Goal: Transaction & Acquisition: Purchase product/service

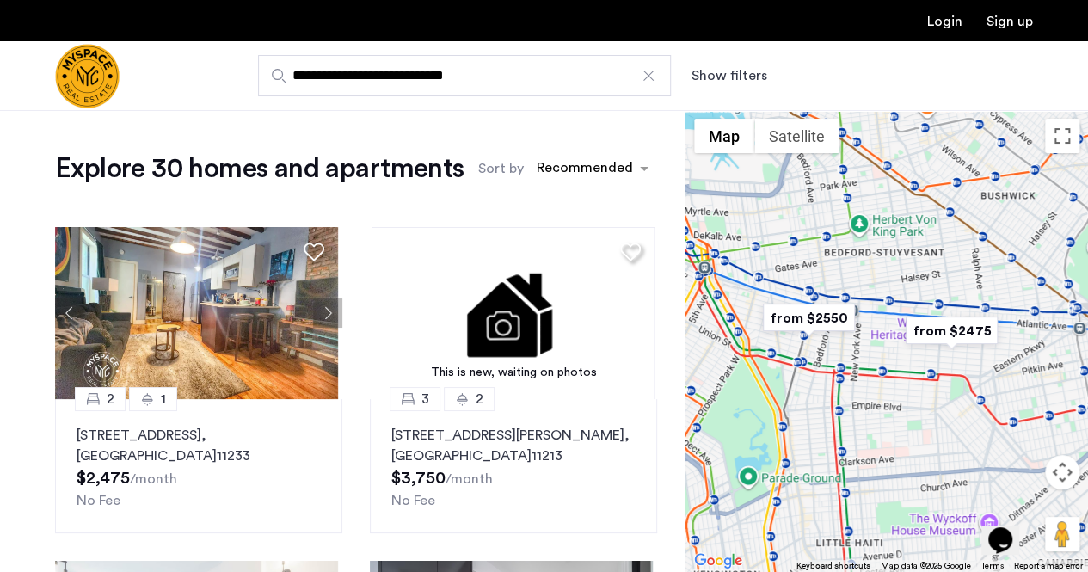
click at [729, 70] on button "Show filters" at bounding box center [729, 75] width 76 height 21
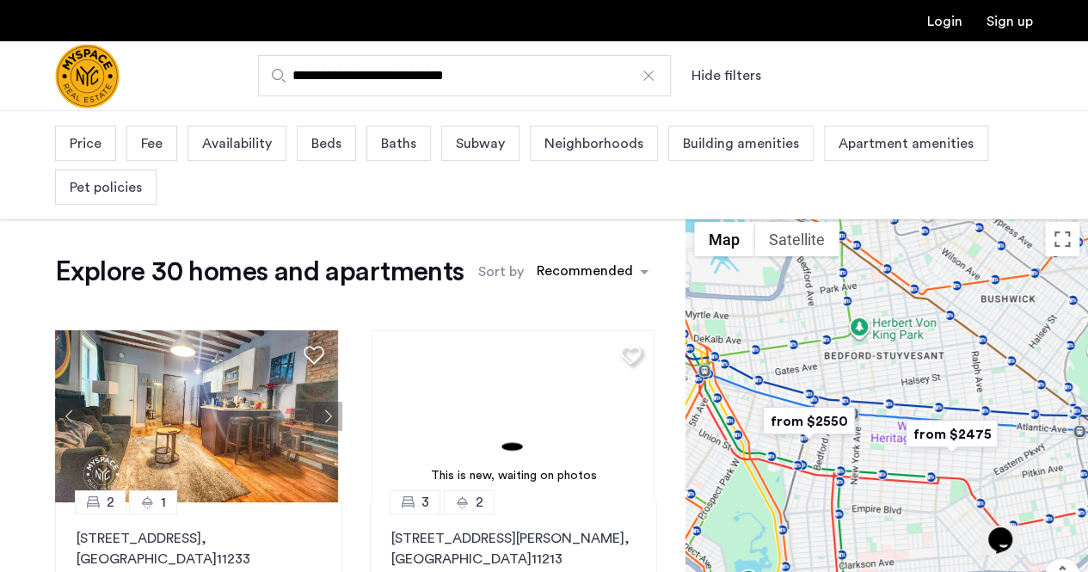
click at [335, 150] on span "Beds" at bounding box center [326, 143] width 30 height 21
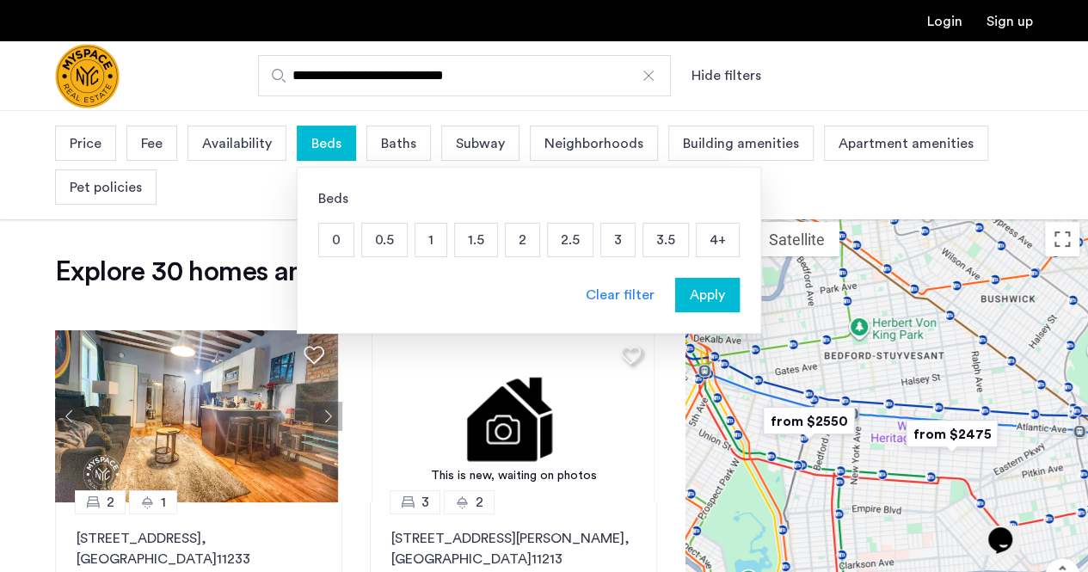
click at [520, 236] on p "2" at bounding box center [523, 240] width 34 height 33
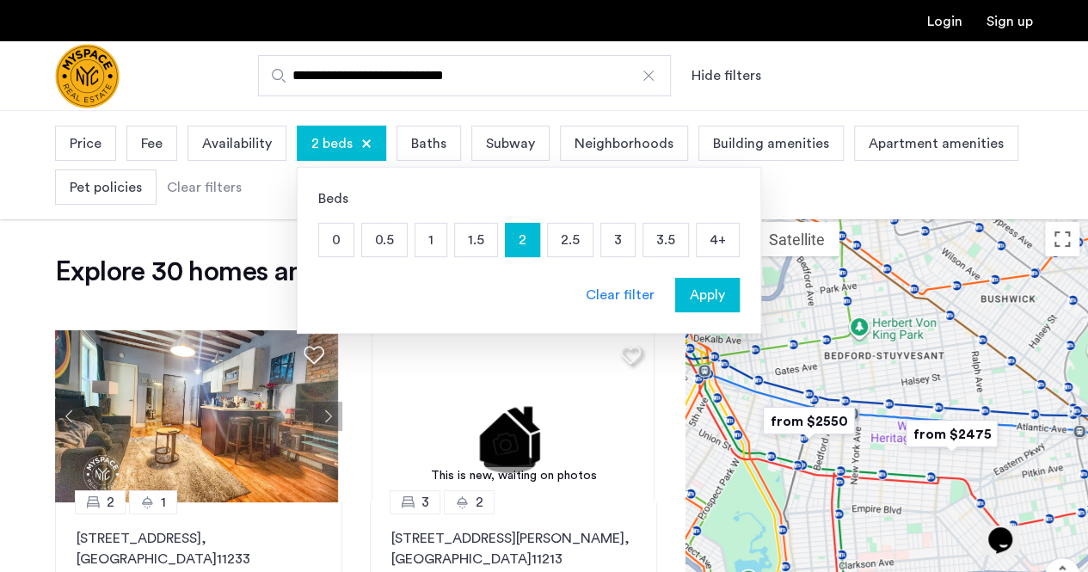
click at [690, 286] on span "Apply" at bounding box center [707, 295] width 35 height 21
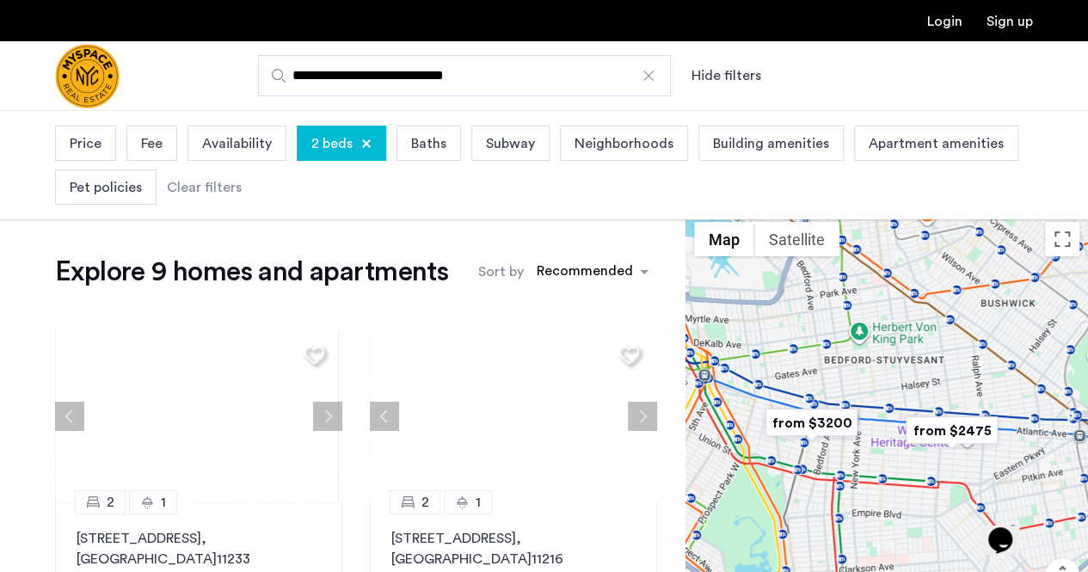
click at [425, 144] on span "Baths" at bounding box center [428, 143] width 35 height 21
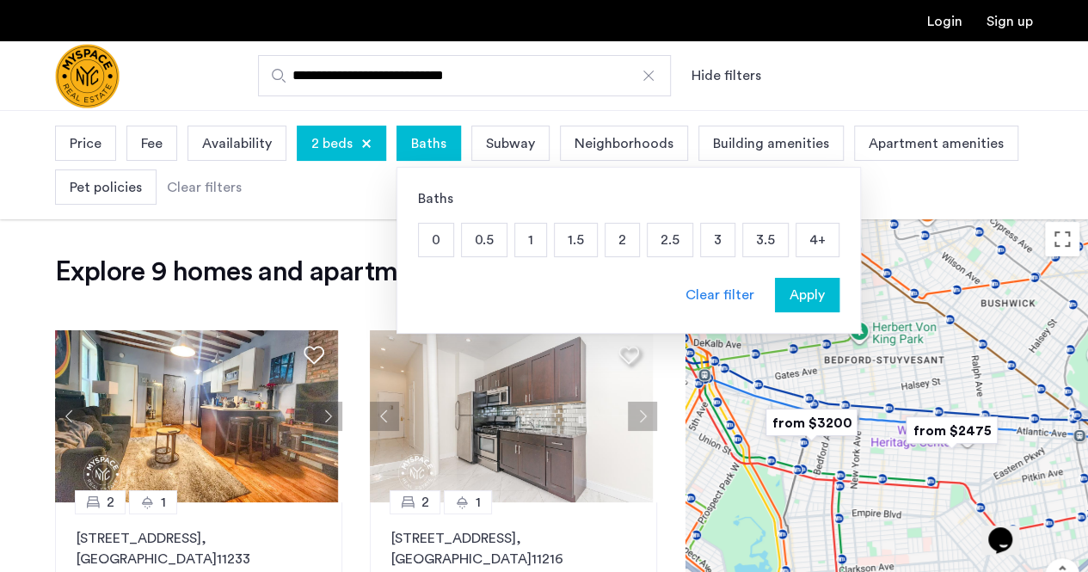
click at [560, 231] on p "1.5" at bounding box center [576, 240] width 42 height 33
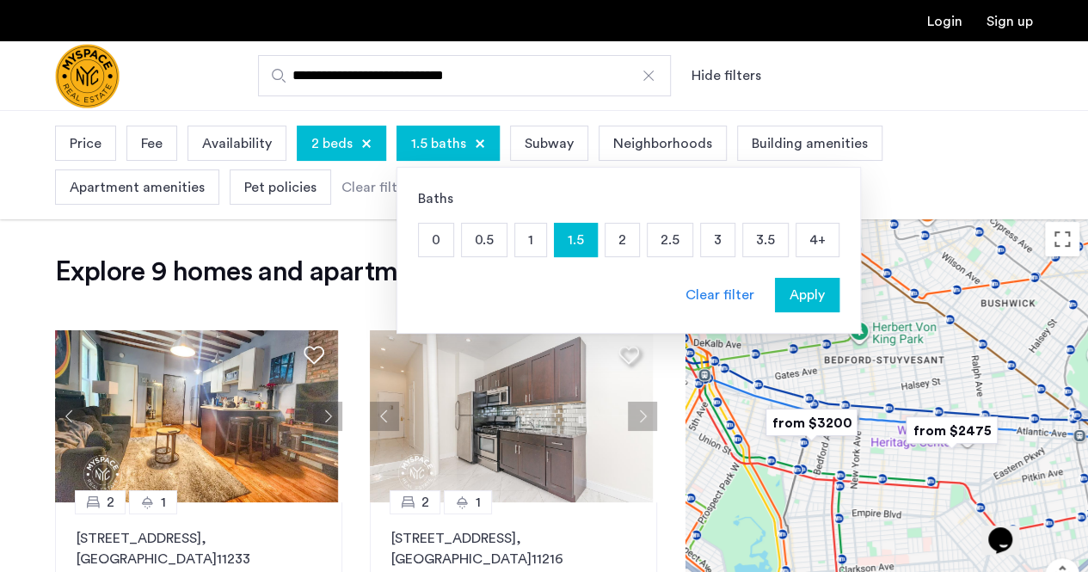
click at [619, 233] on p "2" at bounding box center [622, 240] width 34 height 33
click at [798, 286] on span "Apply" at bounding box center [806, 295] width 35 height 21
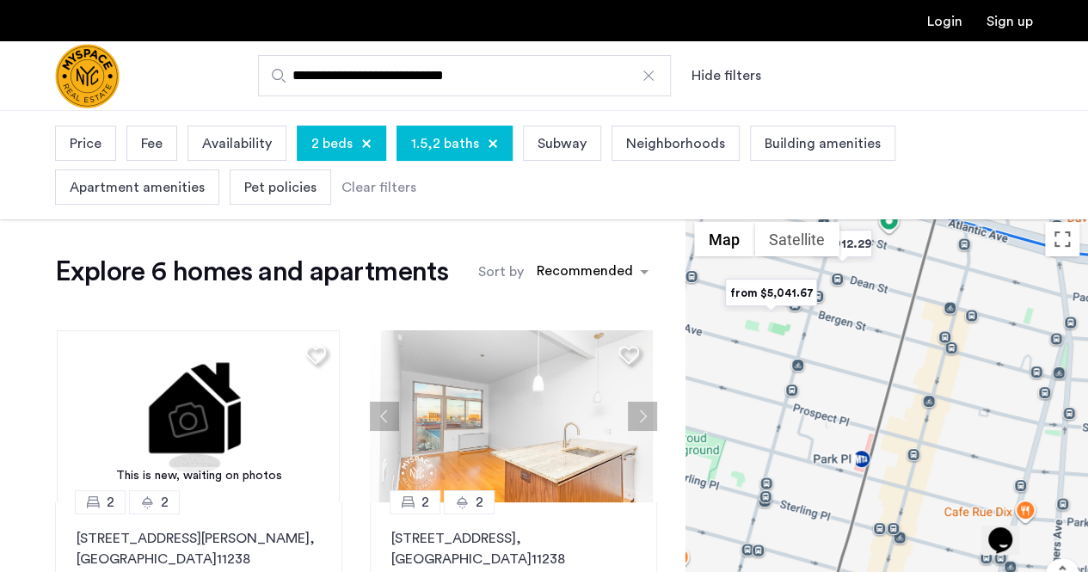
click at [256, 193] on span "Pet policies" at bounding box center [280, 187] width 72 height 21
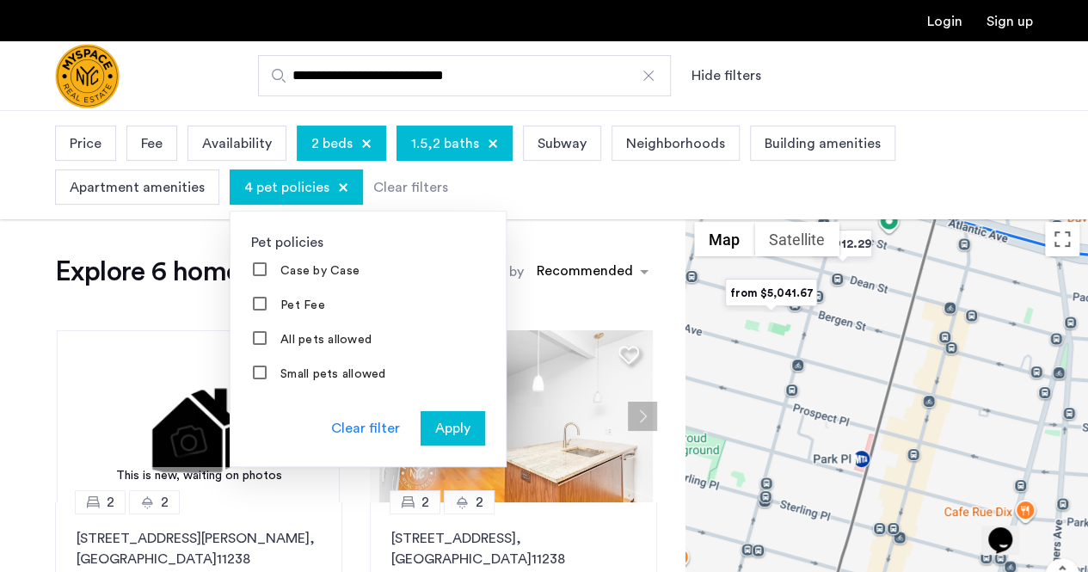
click at [442, 421] on span "Apply" at bounding box center [452, 428] width 35 height 21
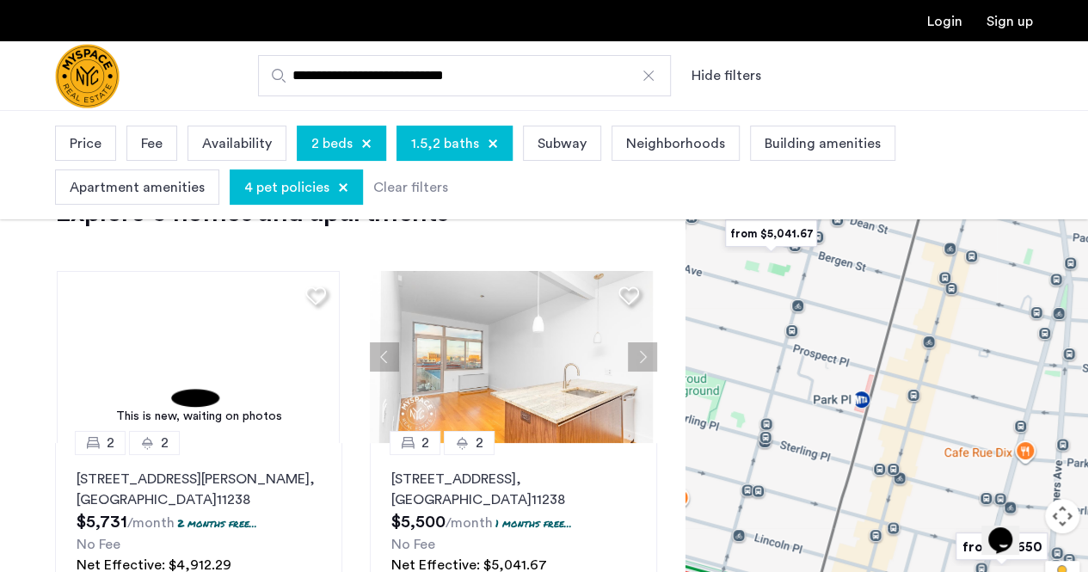
scroll to position [79, 0]
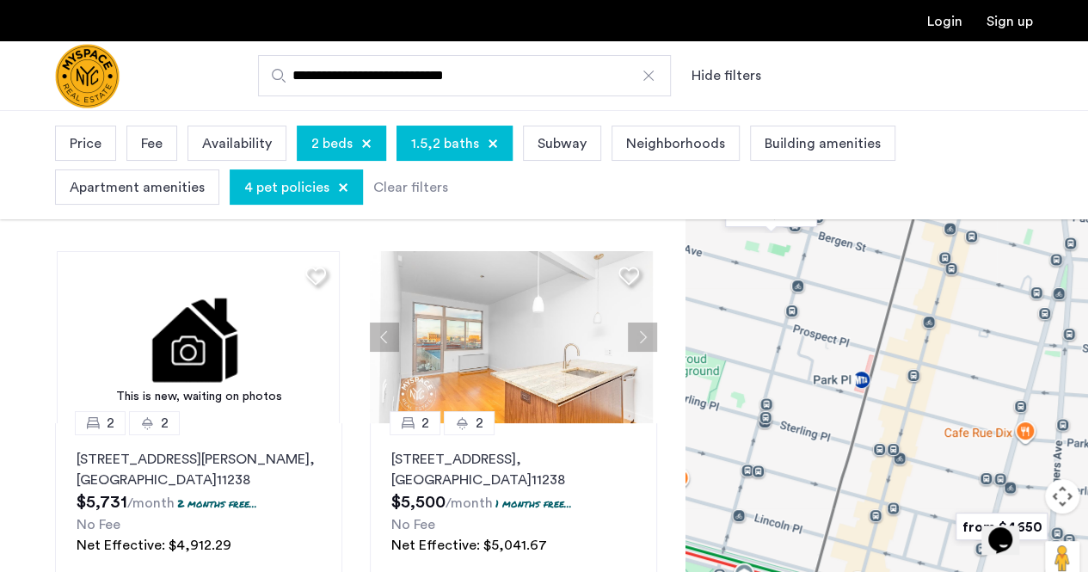
click at [1070, 500] on button "Map camera controls" at bounding box center [1062, 496] width 34 height 34
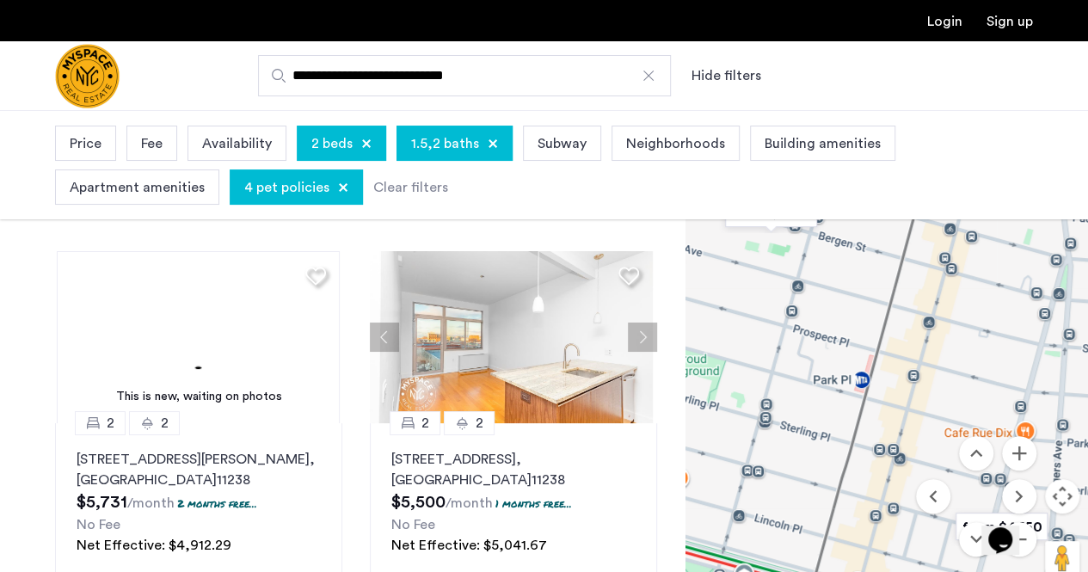
click at [653, 72] on div at bounding box center [648, 75] width 17 height 17
click at [653, 72] on input "**********" at bounding box center [464, 75] width 413 height 41
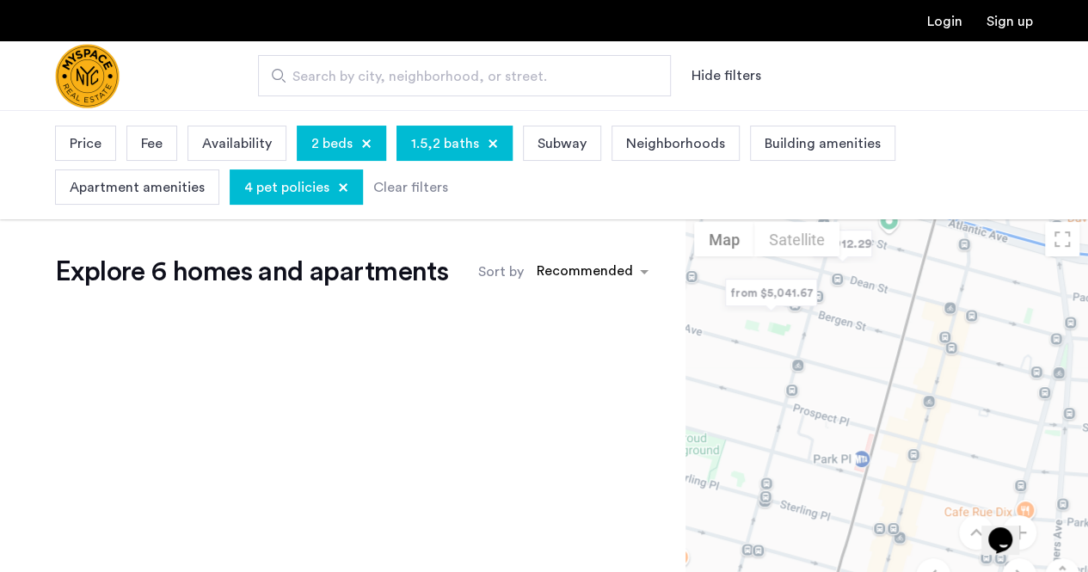
click at [561, 85] on span "Search by city, neighborhood, or street." at bounding box center [457, 76] width 330 height 21
click at [561, 85] on input "Search by city, neighborhood, or street." at bounding box center [464, 75] width 413 height 41
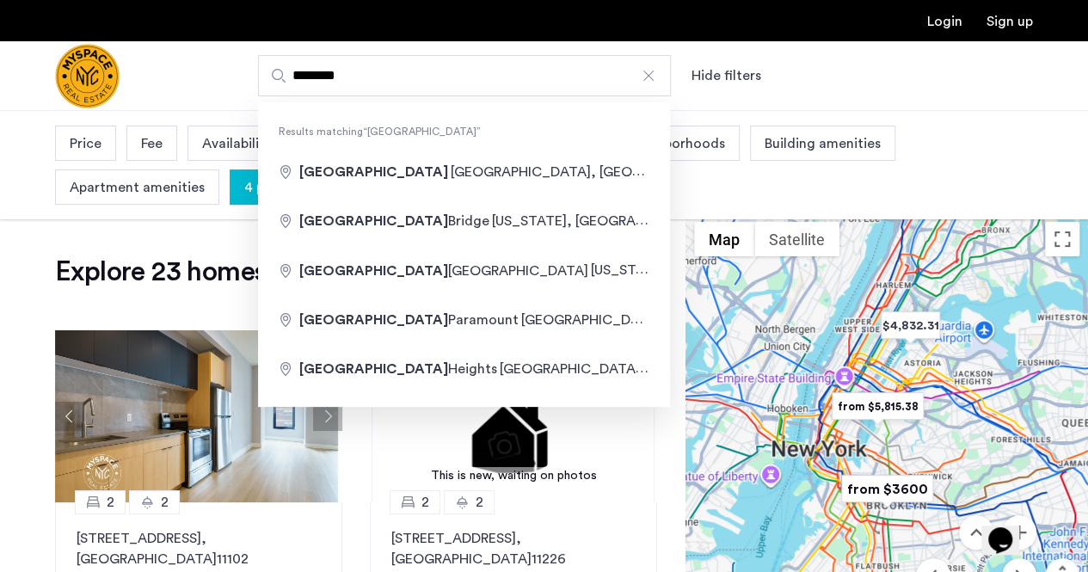
type input "**********"
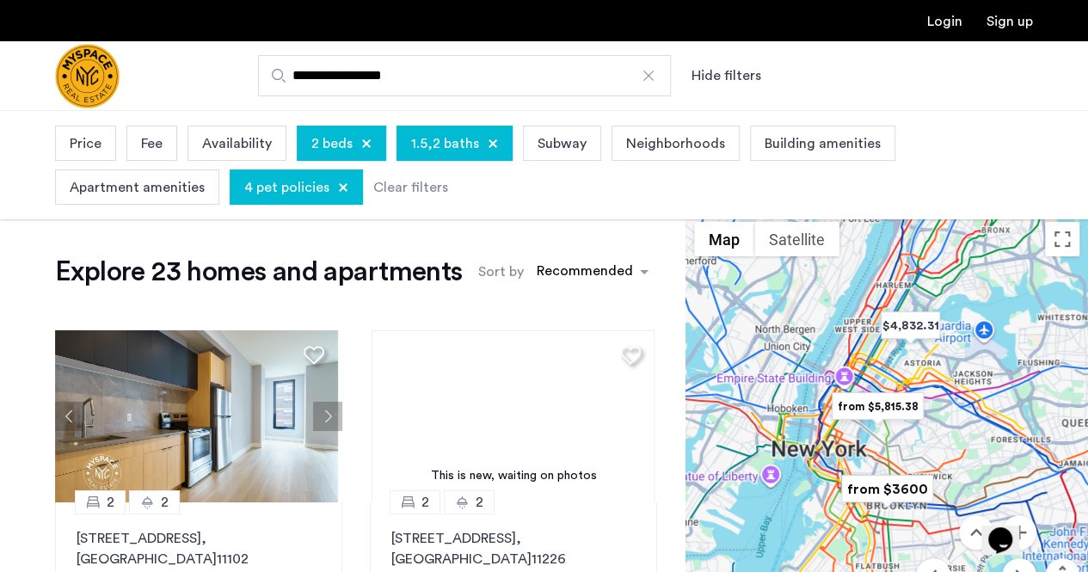
click at [88, 149] on span "Price" at bounding box center [86, 143] width 32 height 21
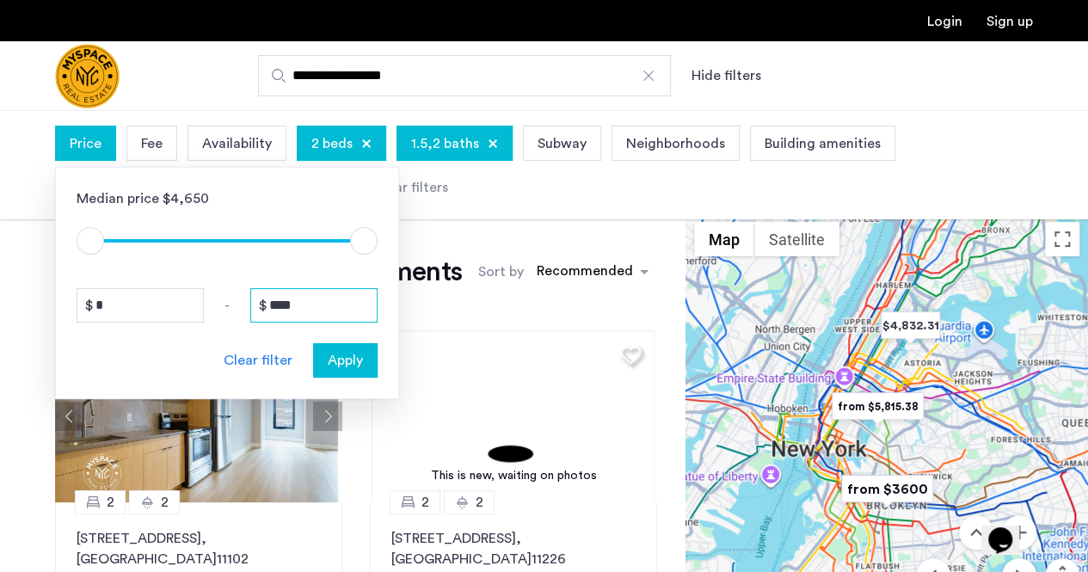
drag, startPoint x: 315, startPoint y: 307, endPoint x: 206, endPoint y: 310, distance: 108.4
click at [206, 310] on div "* - ****" at bounding box center [227, 305] width 301 height 34
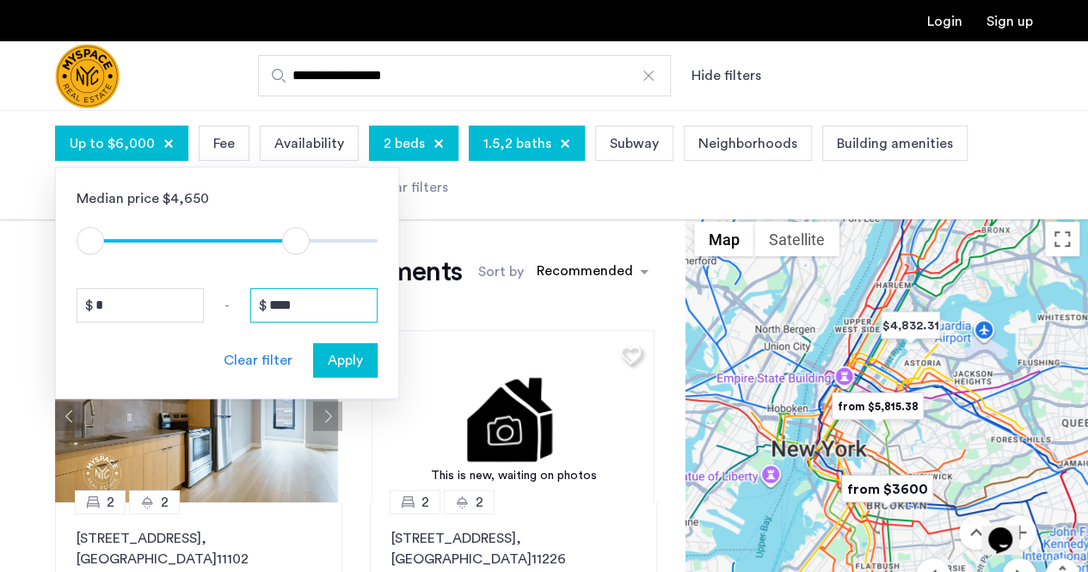
type input "****"
click at [345, 355] on span "Apply" at bounding box center [345, 360] width 35 height 21
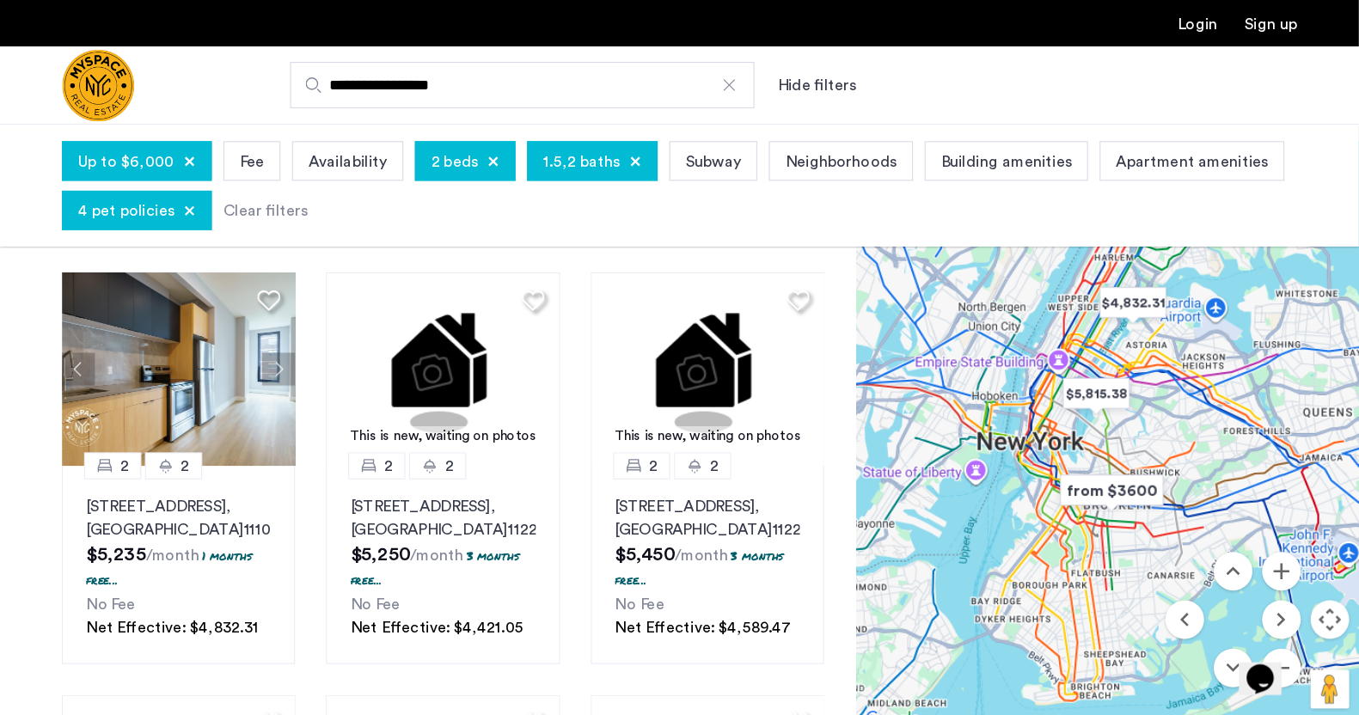
scroll to position [88, 0]
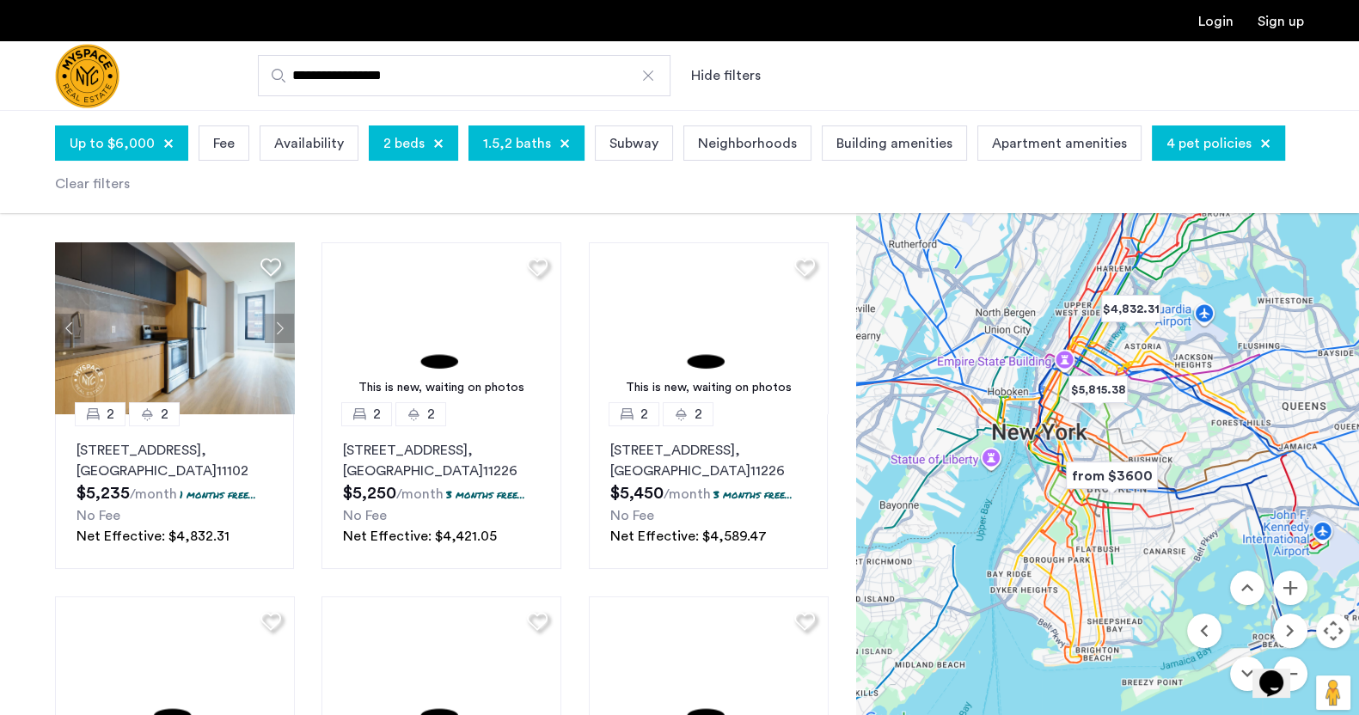
drag, startPoint x: 923, startPoint y: 3, endPoint x: 914, endPoint y: 90, distance: 87.3
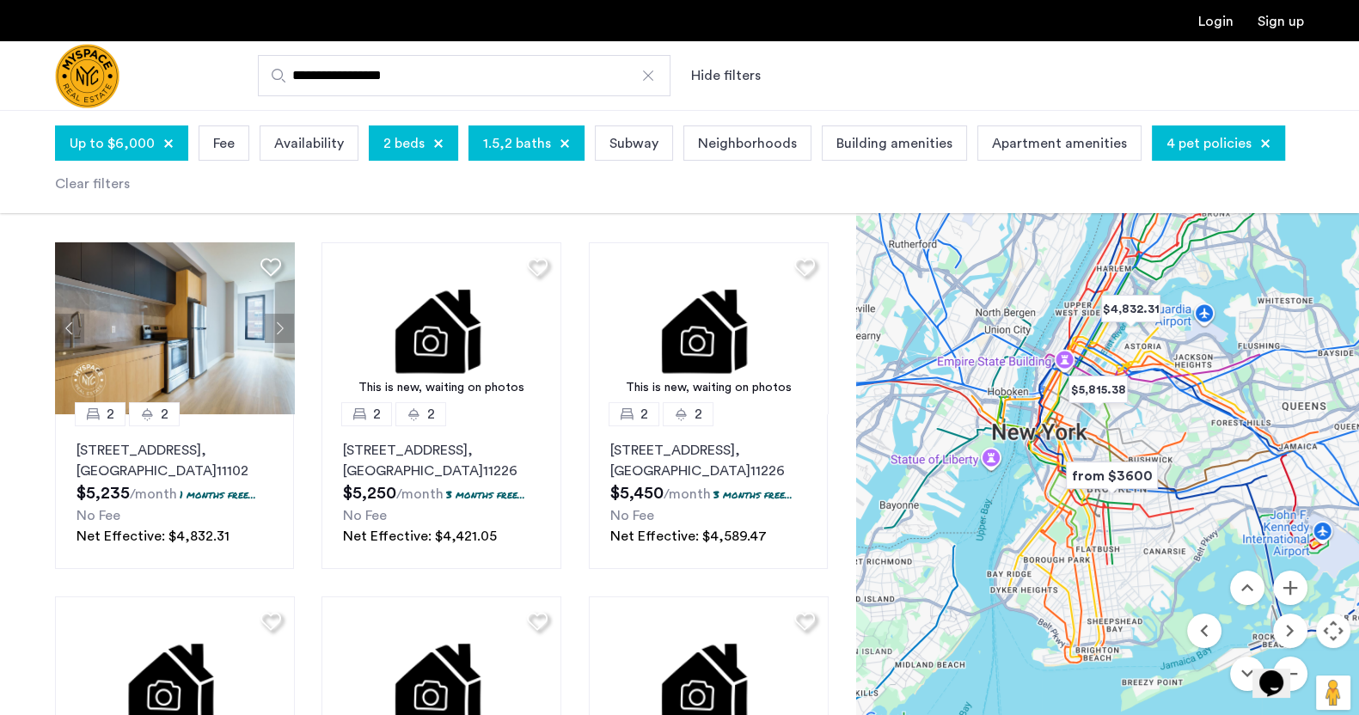
click at [914, 90] on div "**********" at bounding box center [764, 75] width 1081 height 41
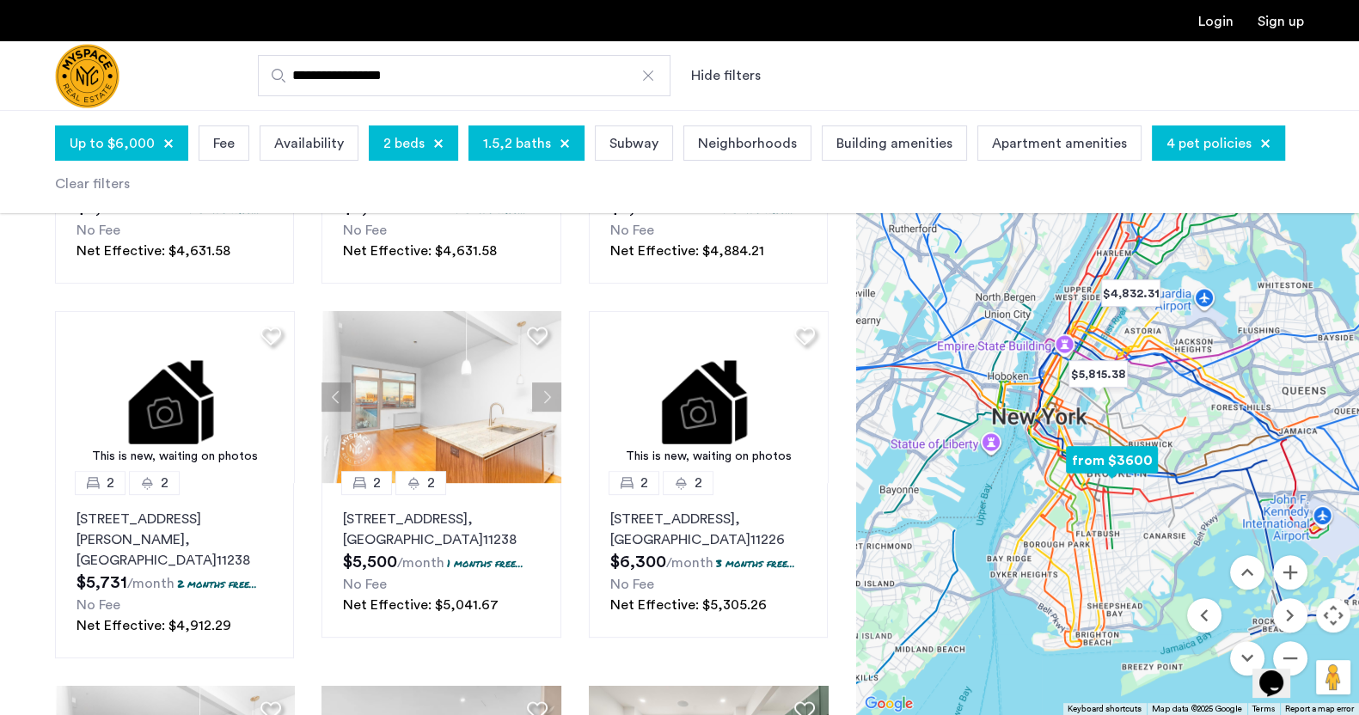
scroll to position [734, 0]
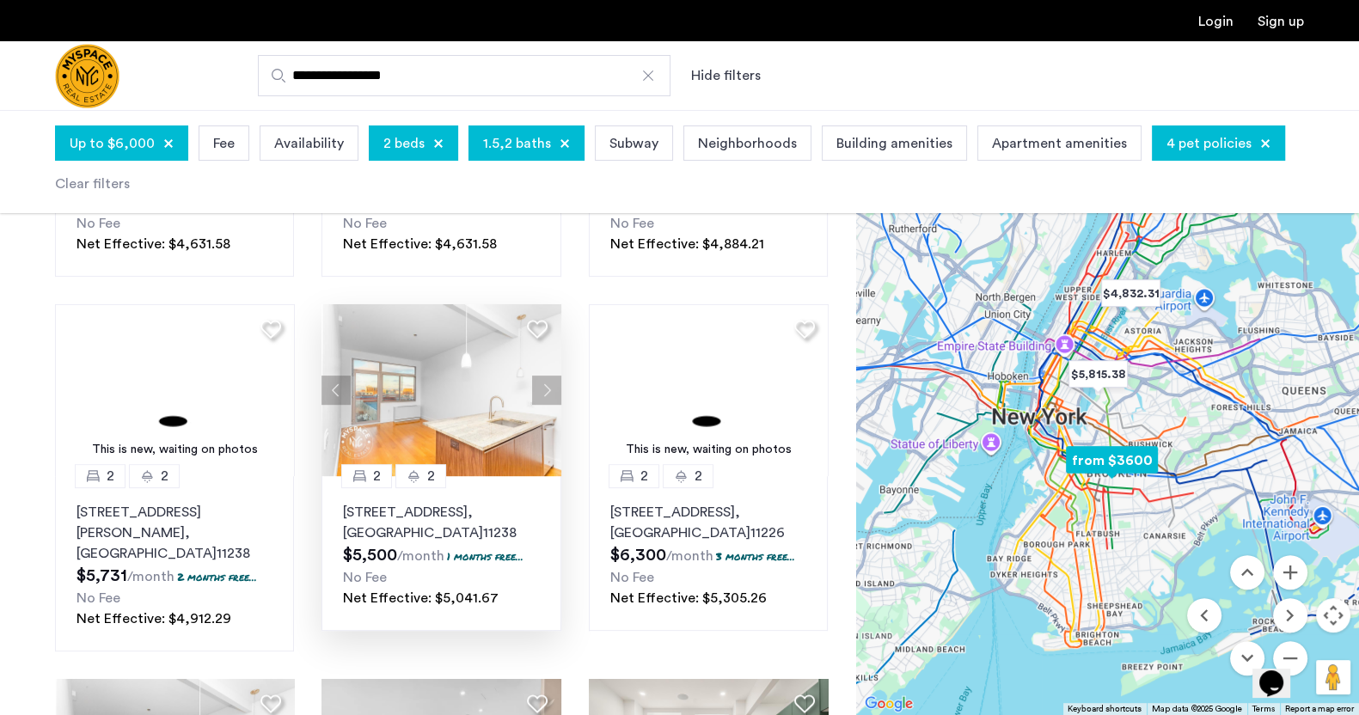
click at [547, 388] on button "Next apartment" at bounding box center [546, 390] width 29 height 29
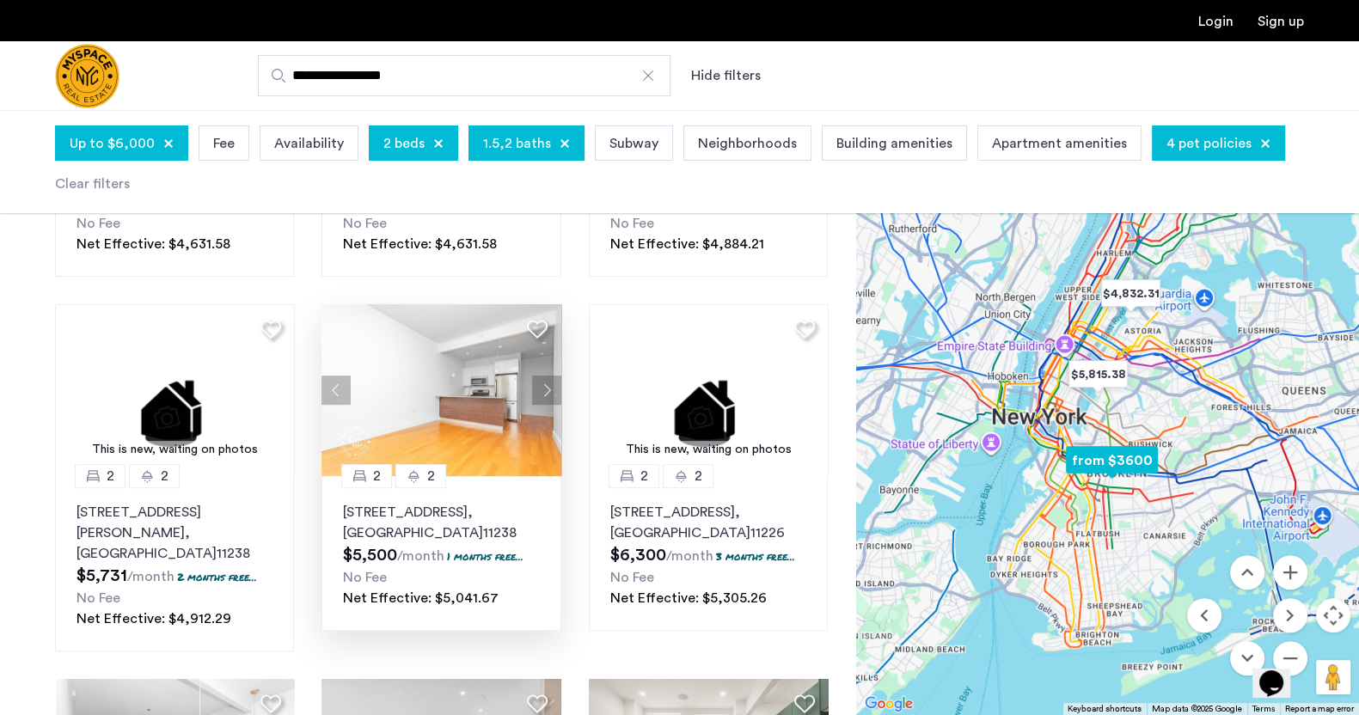
click at [548, 388] on button "Next apartment" at bounding box center [546, 390] width 29 height 29
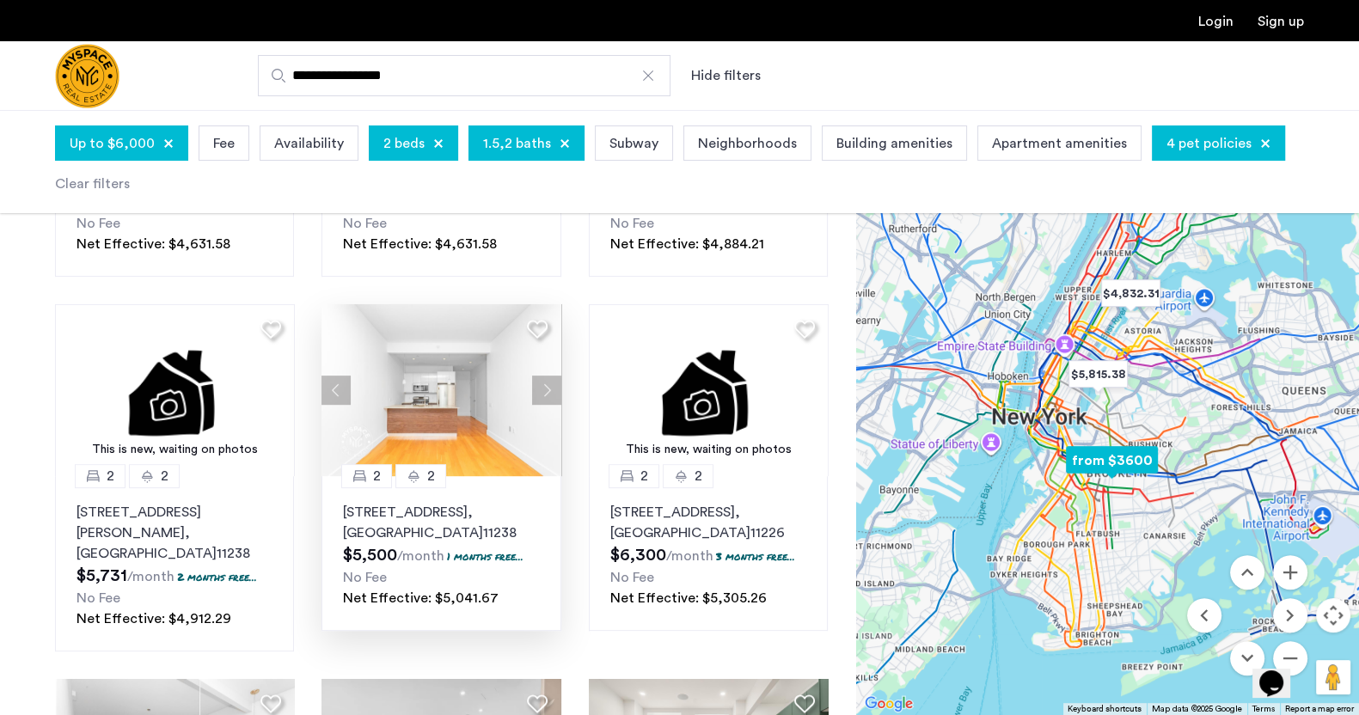
click at [548, 388] on button "Next apartment" at bounding box center [546, 390] width 29 height 29
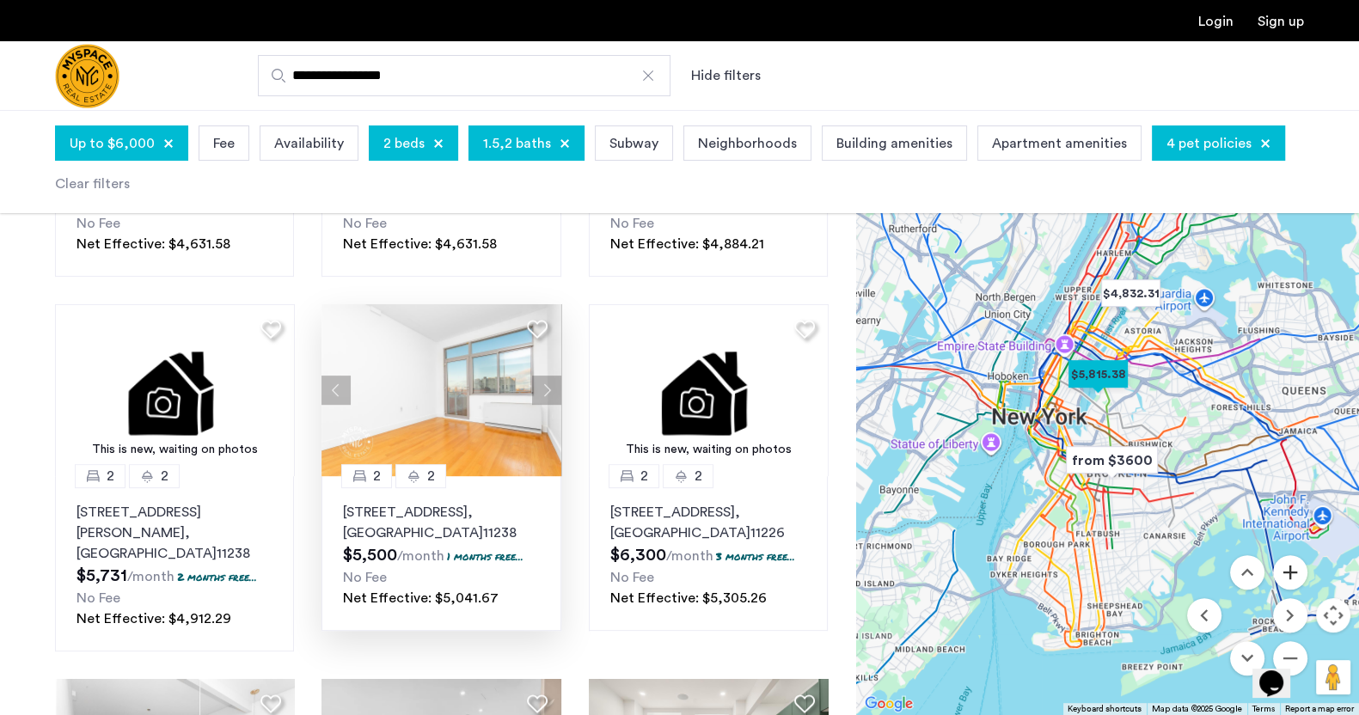
click at [1087, 571] on button "Zoom in" at bounding box center [1290, 572] width 34 height 34
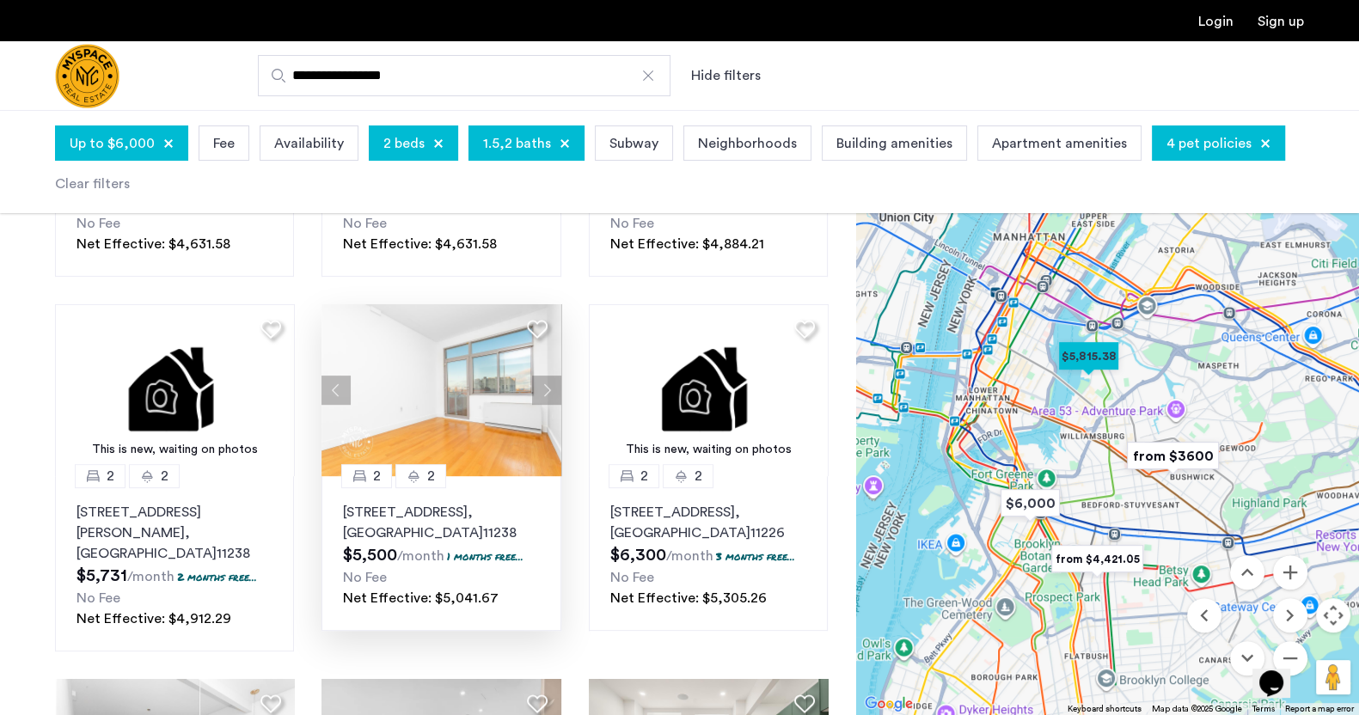
click at [1087, 555] on img "from $4,421.05" at bounding box center [1098, 559] width 106 height 39
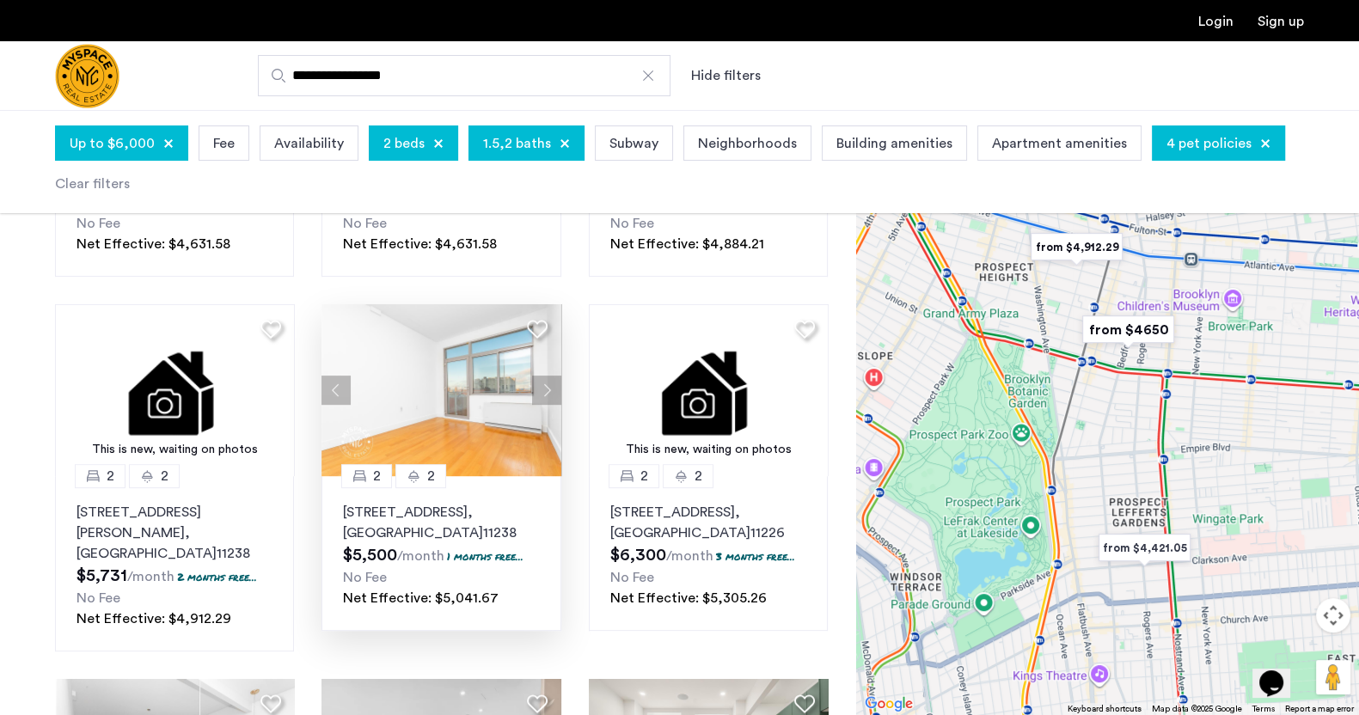
click at [1086, 248] on img "from $4,912.29" at bounding box center [1077, 247] width 106 height 39
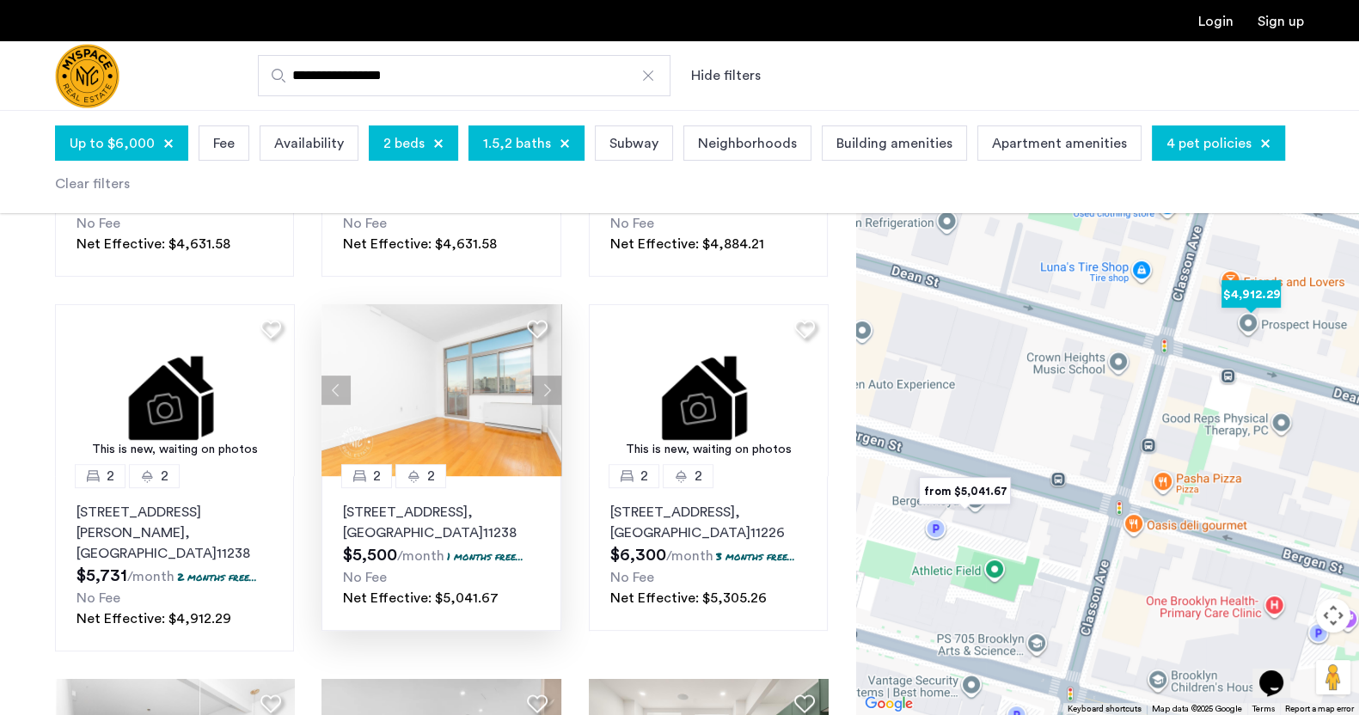
click at [1087, 291] on img "$4,912.29" at bounding box center [1251, 294] width 73 height 39
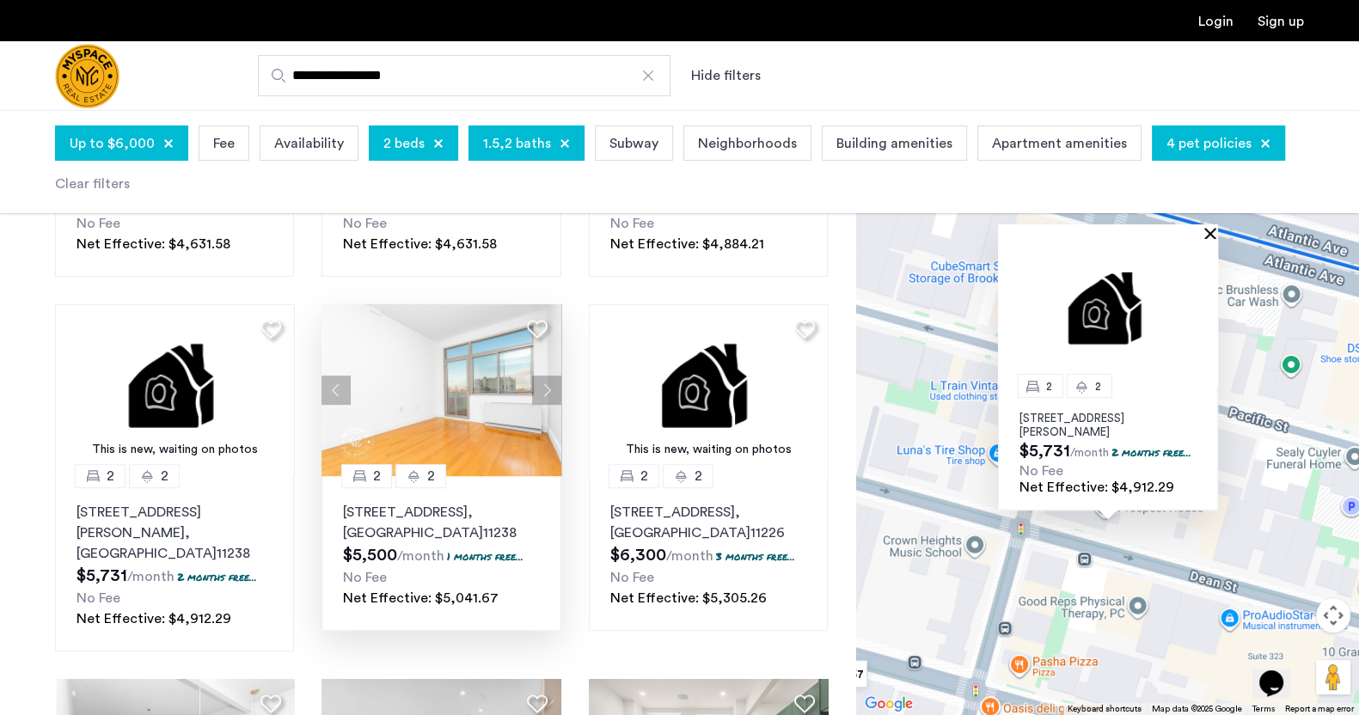
click at [1087, 230] on button "Close" at bounding box center [1214, 233] width 12 height 12
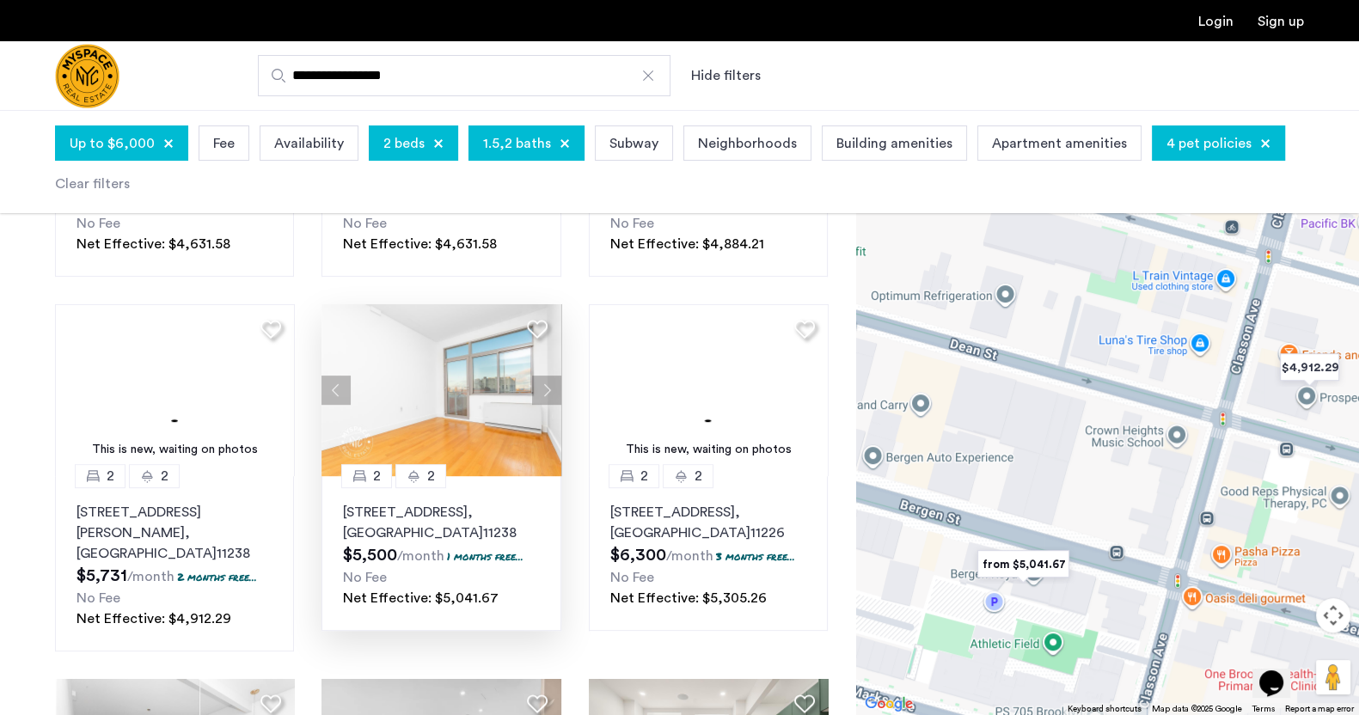
drag, startPoint x: 959, startPoint y: 522, endPoint x: 1243, endPoint y: 375, distance: 320.3
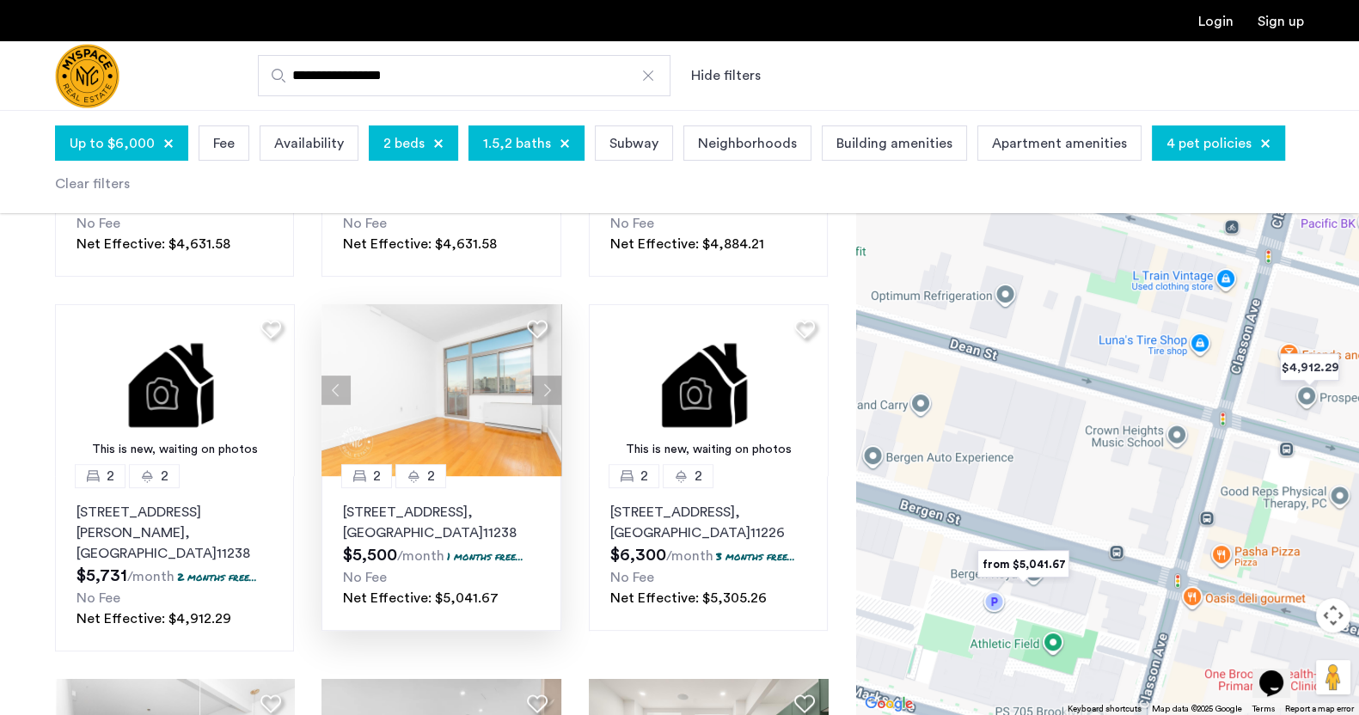
click at [1087, 375] on div at bounding box center [1107, 412] width 503 height 605
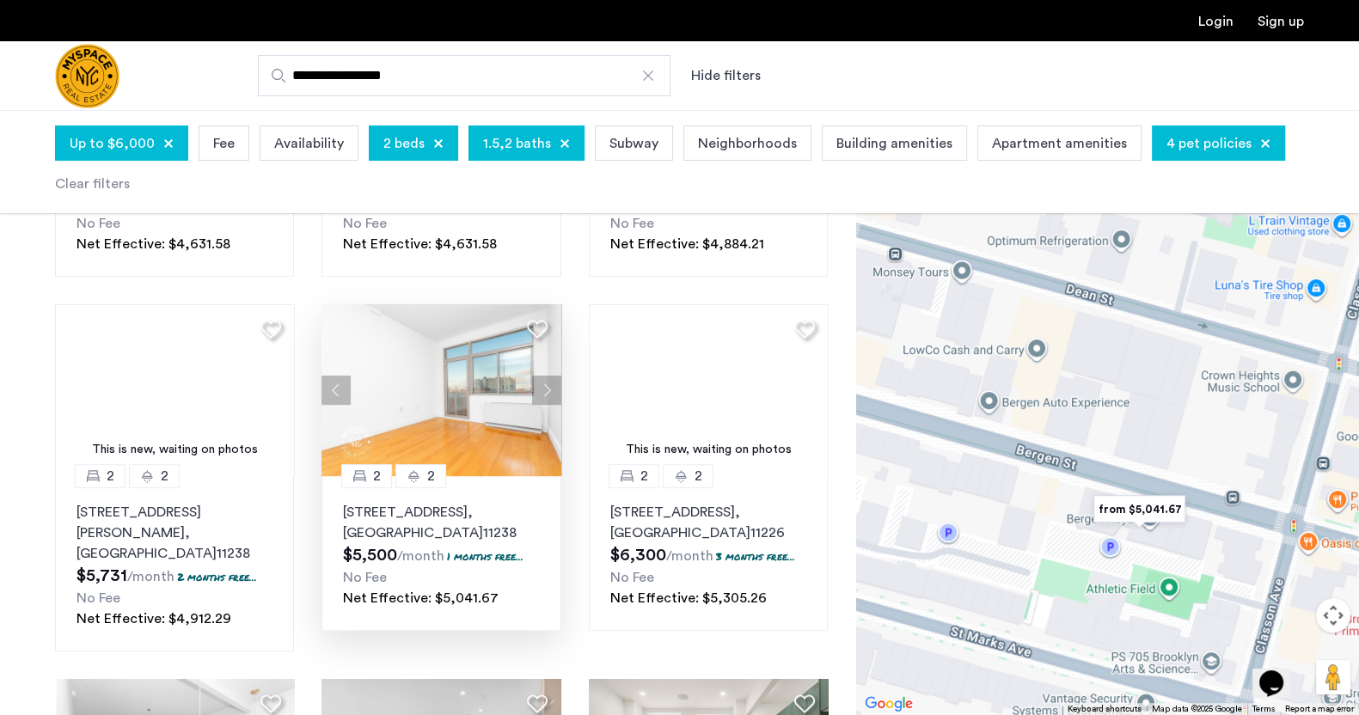
click at [1087, 509] on img "from $5,041.67" at bounding box center [1140, 509] width 106 height 39
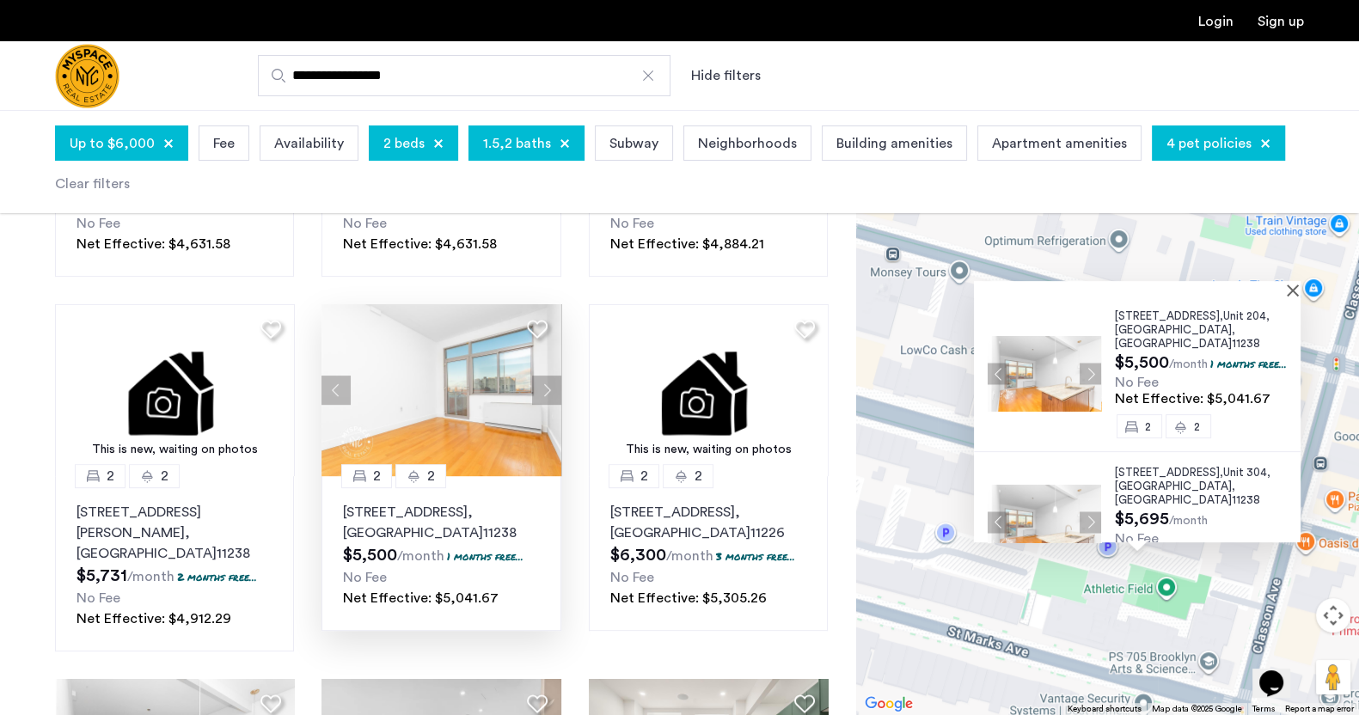
click at [1087, 571] on div "836 Bergen St, Unit 204, Brooklyn , NY 11238 $5,500 /month 1 months free... No …" at bounding box center [1107, 412] width 503 height 605
click at [1087, 285] on div at bounding box center [1137, 288] width 327 height 15
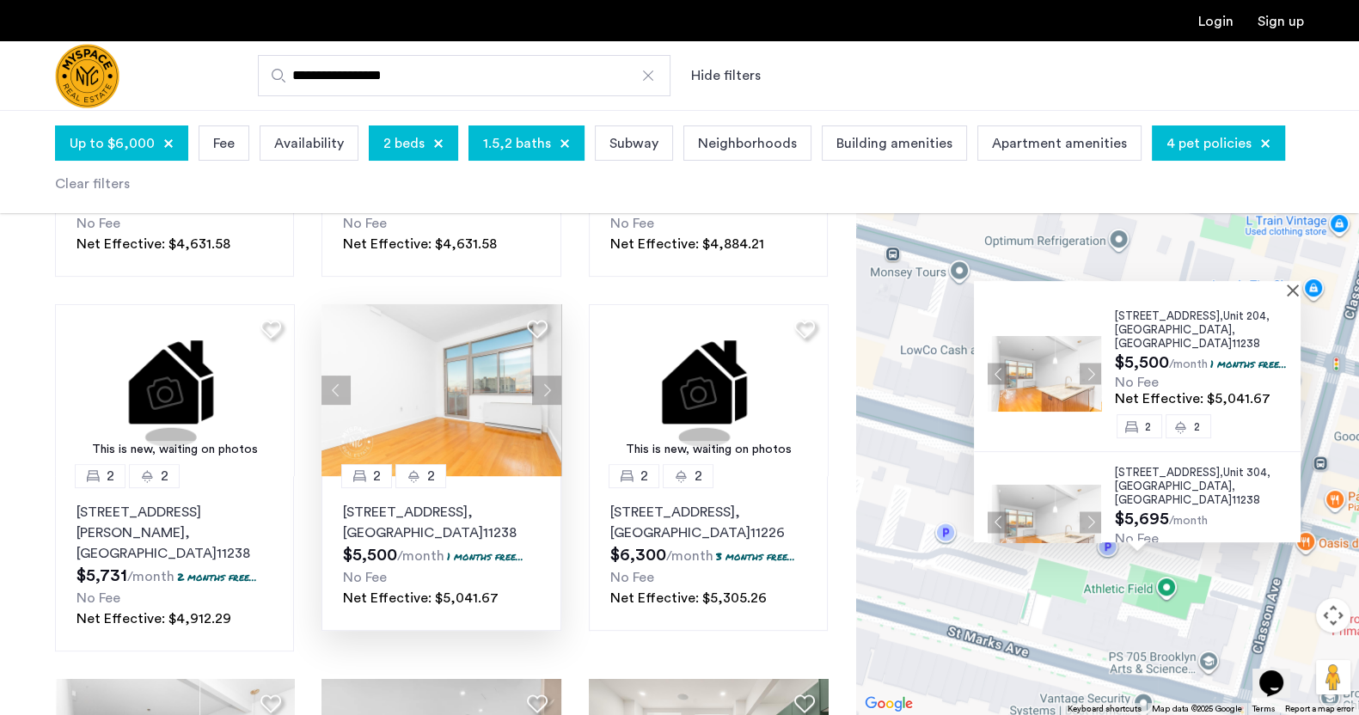
click at [1087, 290] on div at bounding box center [1131, 288] width 315 height 15
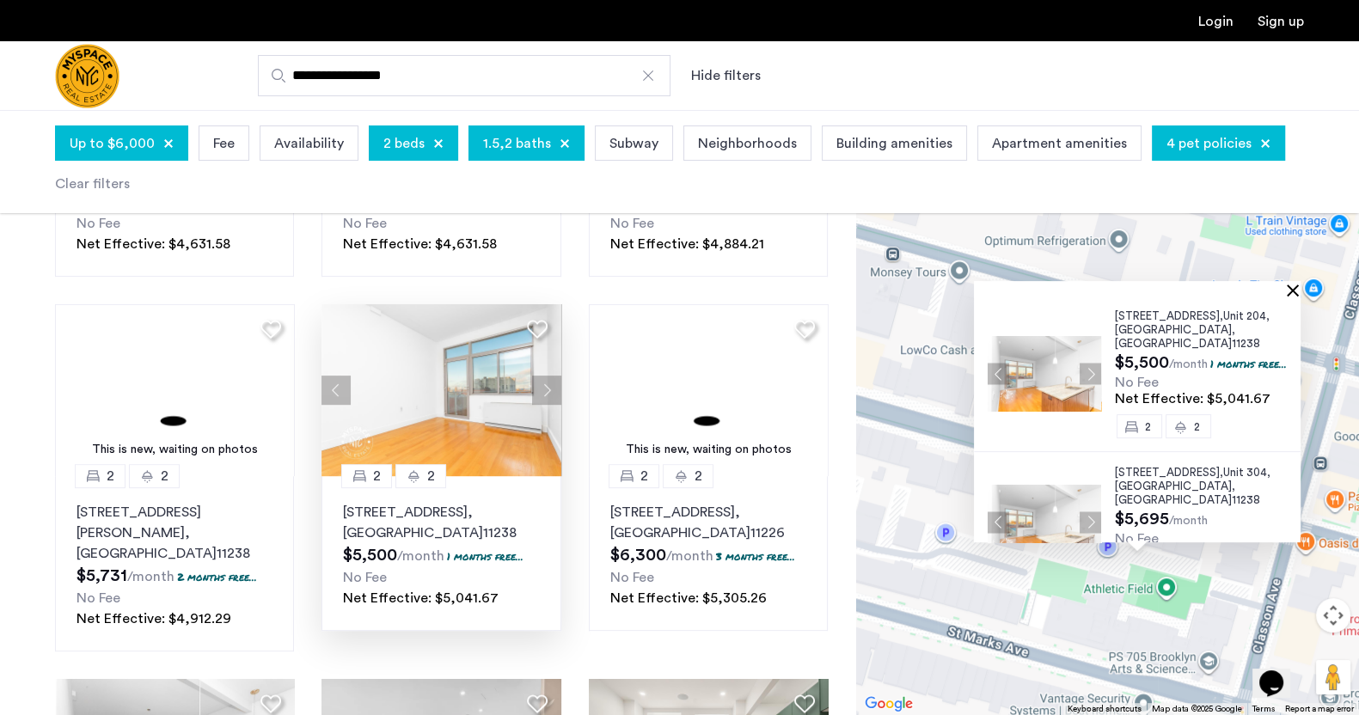
click at [1087, 290] on button "Close" at bounding box center [1296, 290] width 12 height 12
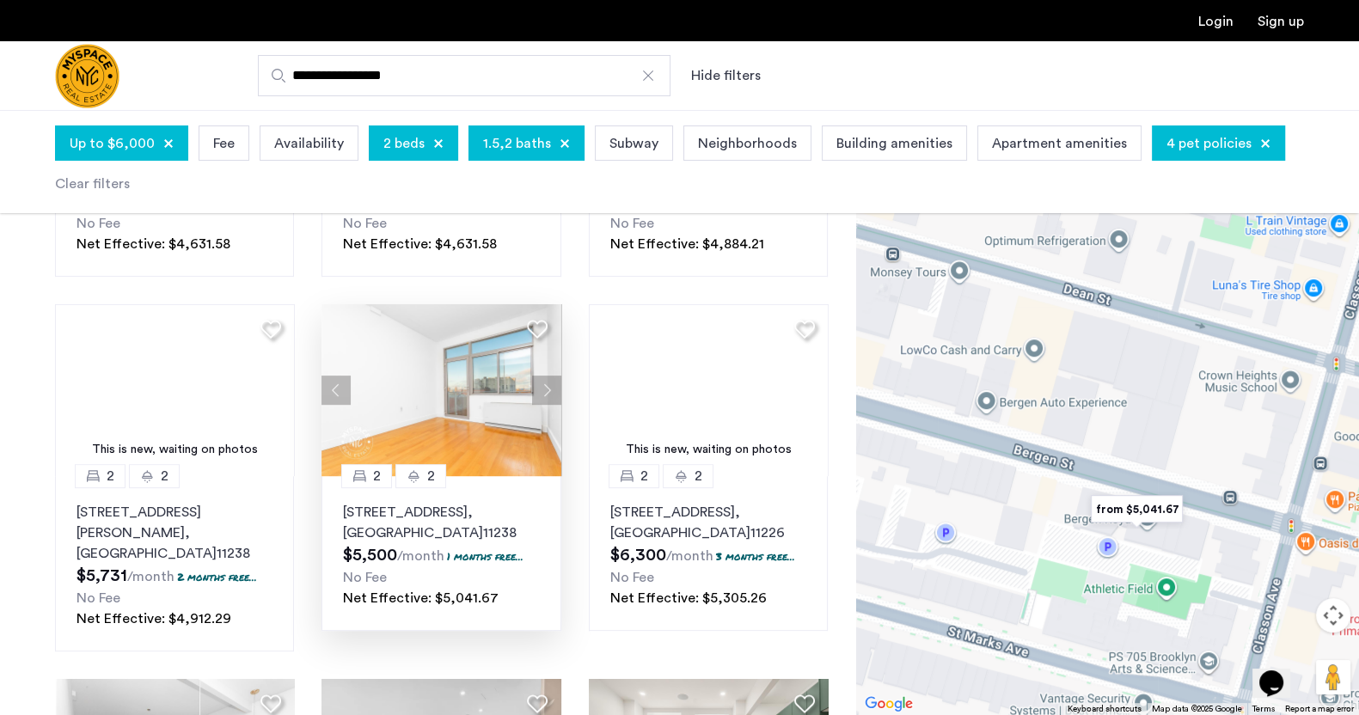
drag, startPoint x: 1217, startPoint y: 481, endPoint x: 1094, endPoint y: 155, distance: 348.8
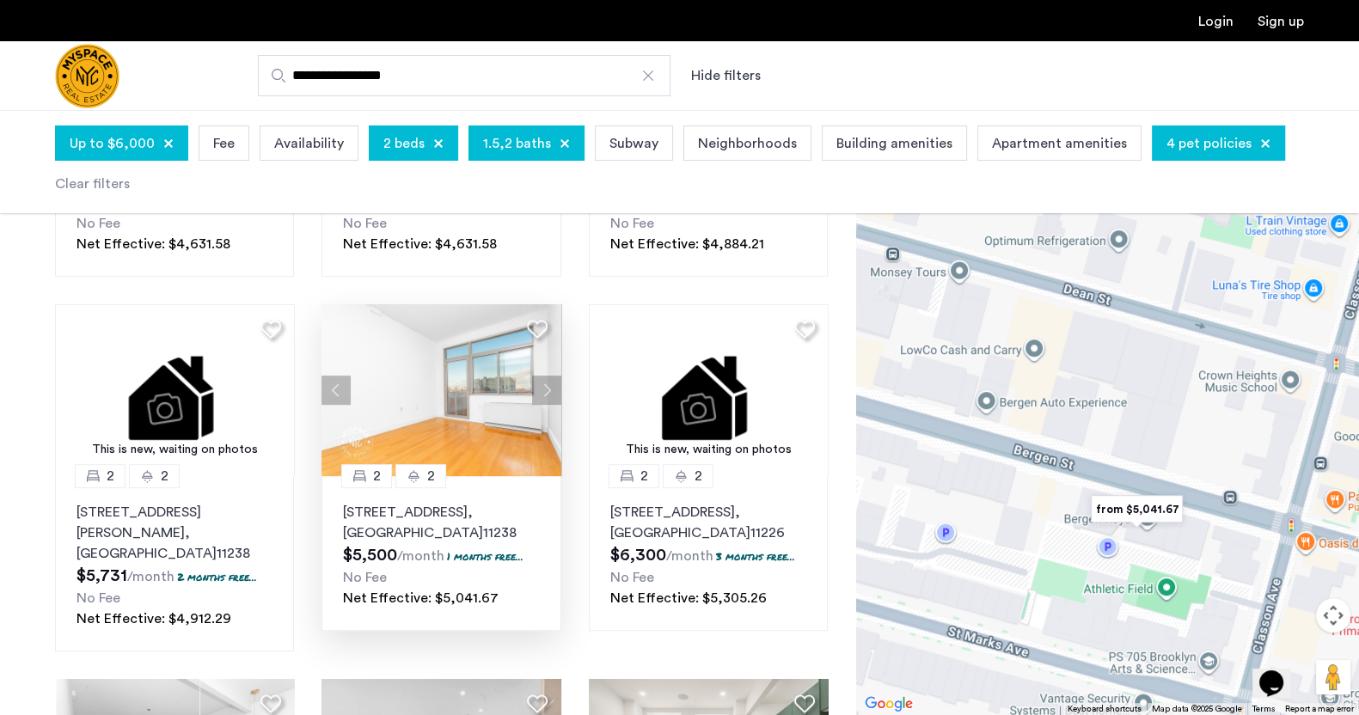
click at [1087, 155] on app-root "**********" at bounding box center [679, 323] width 1359 height 2114
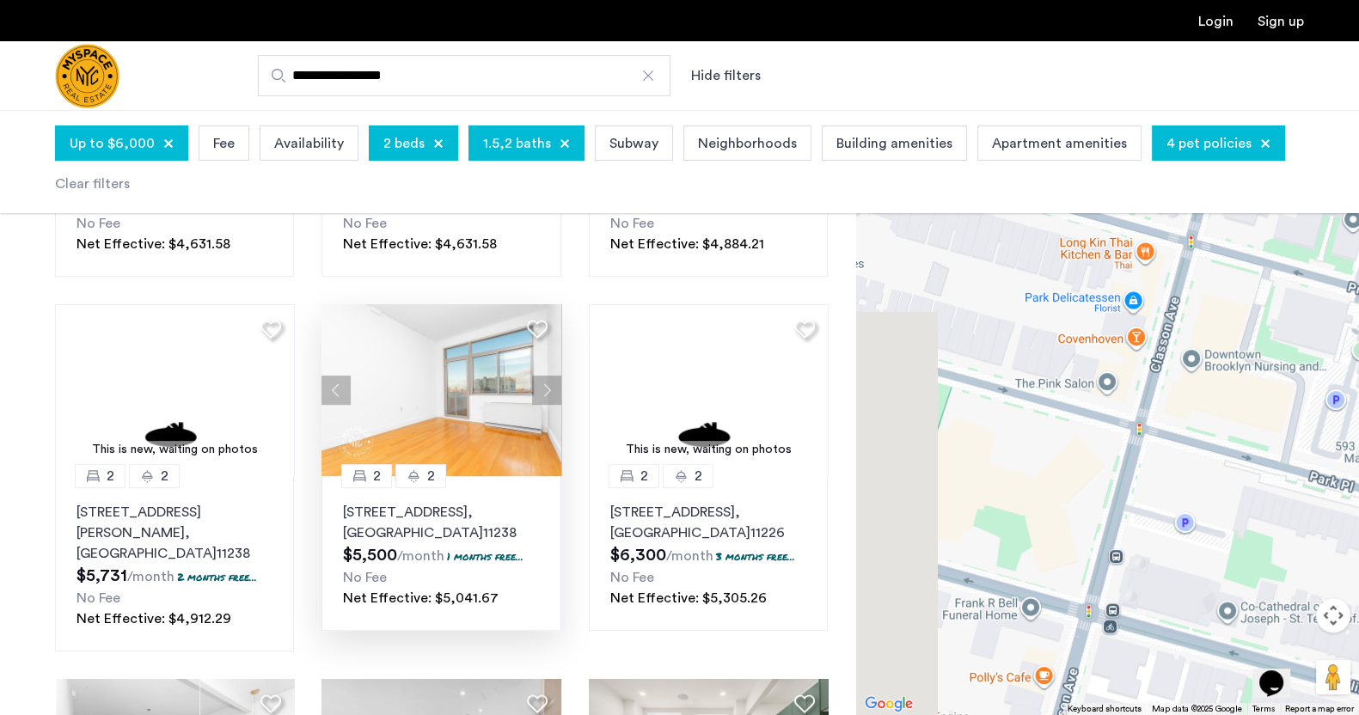
drag, startPoint x: 1031, startPoint y: 329, endPoint x: 1261, endPoint y: 352, distance: 231.6
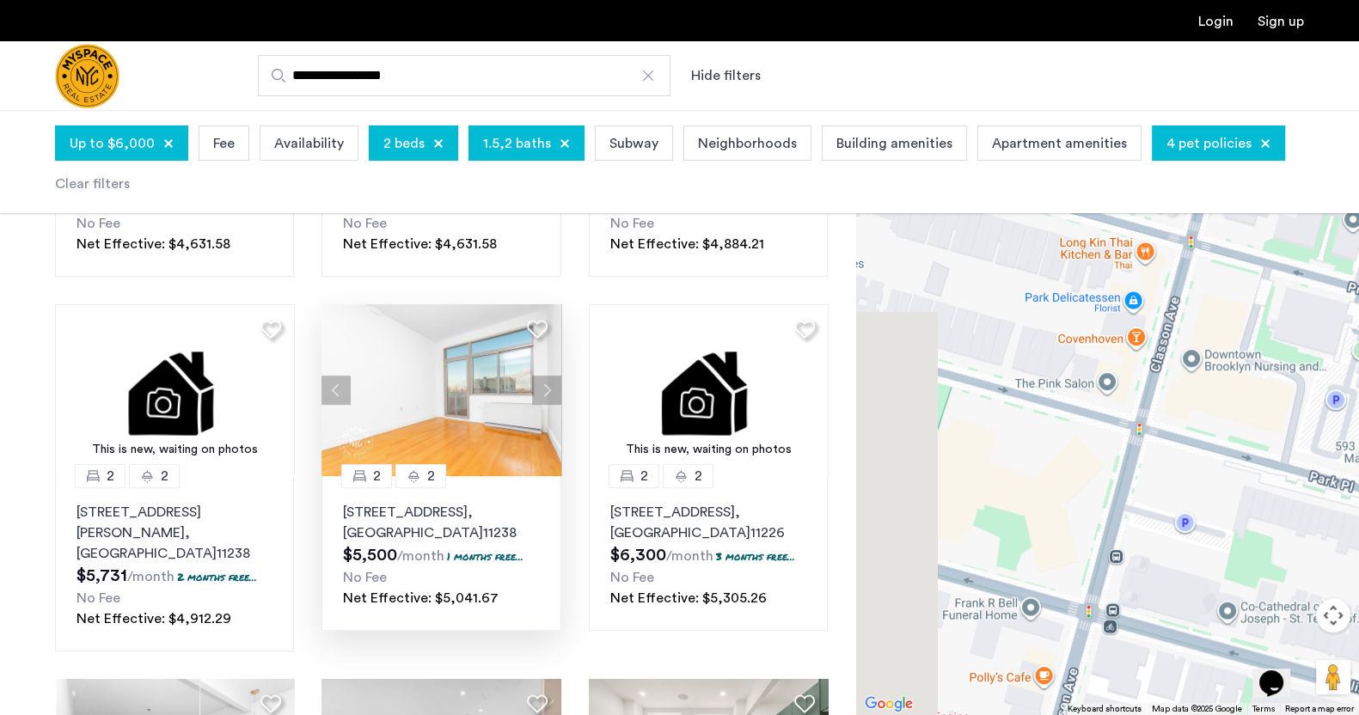
click at [1087, 352] on div at bounding box center [1107, 412] width 503 height 605
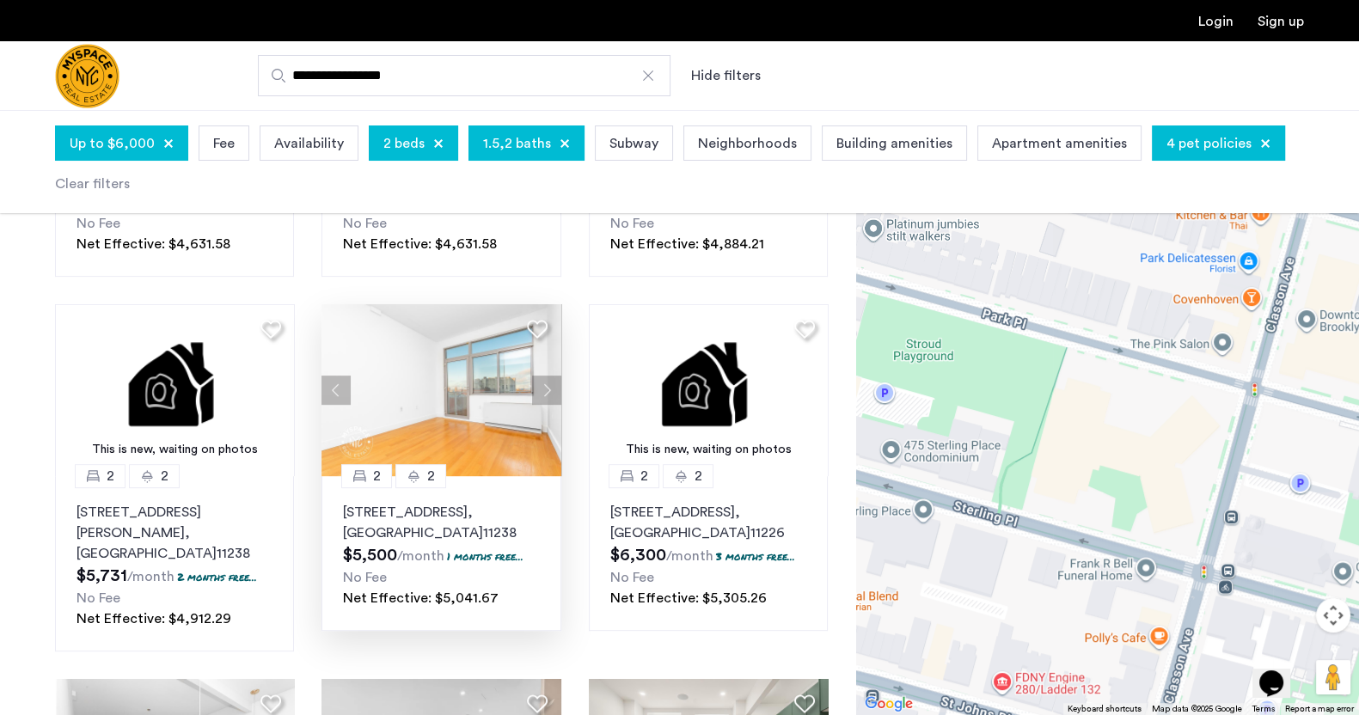
drag, startPoint x: 1064, startPoint y: 324, endPoint x: 1215, endPoint y: 553, distance: 274.2
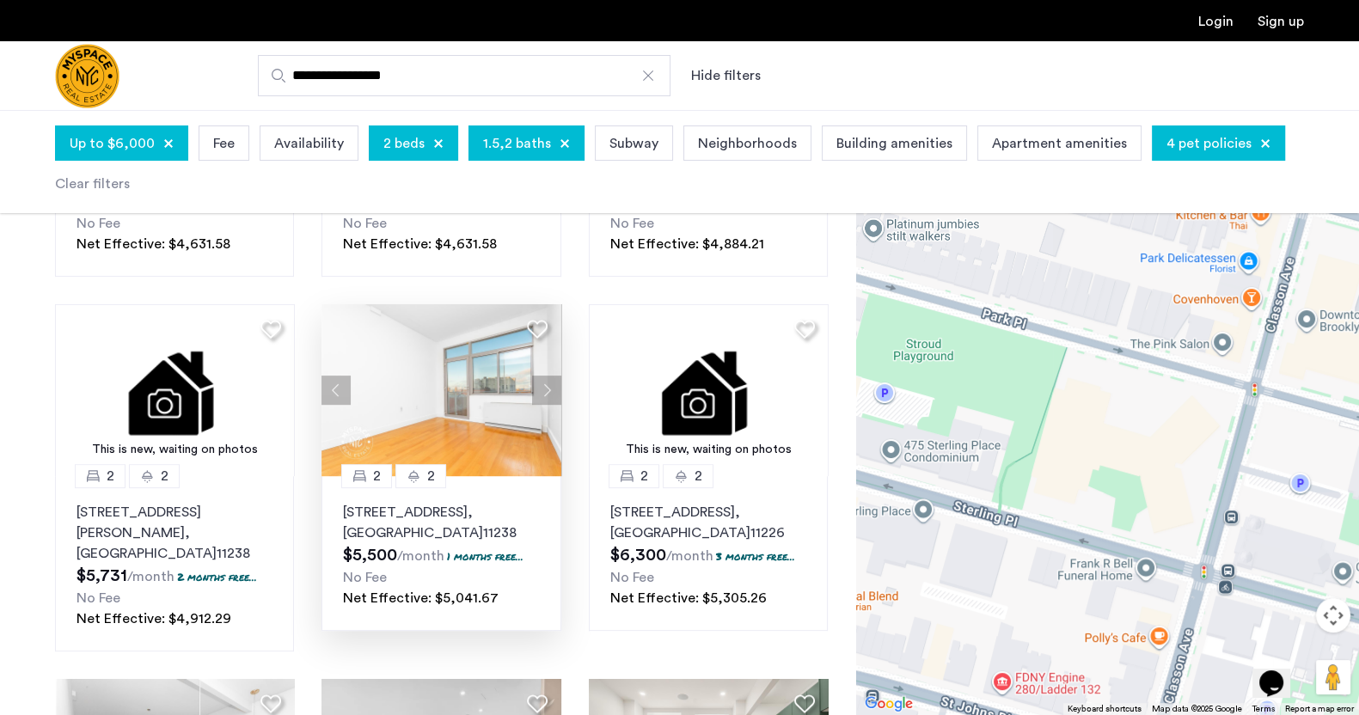
click at [1087, 553] on div at bounding box center [1107, 412] width 503 height 605
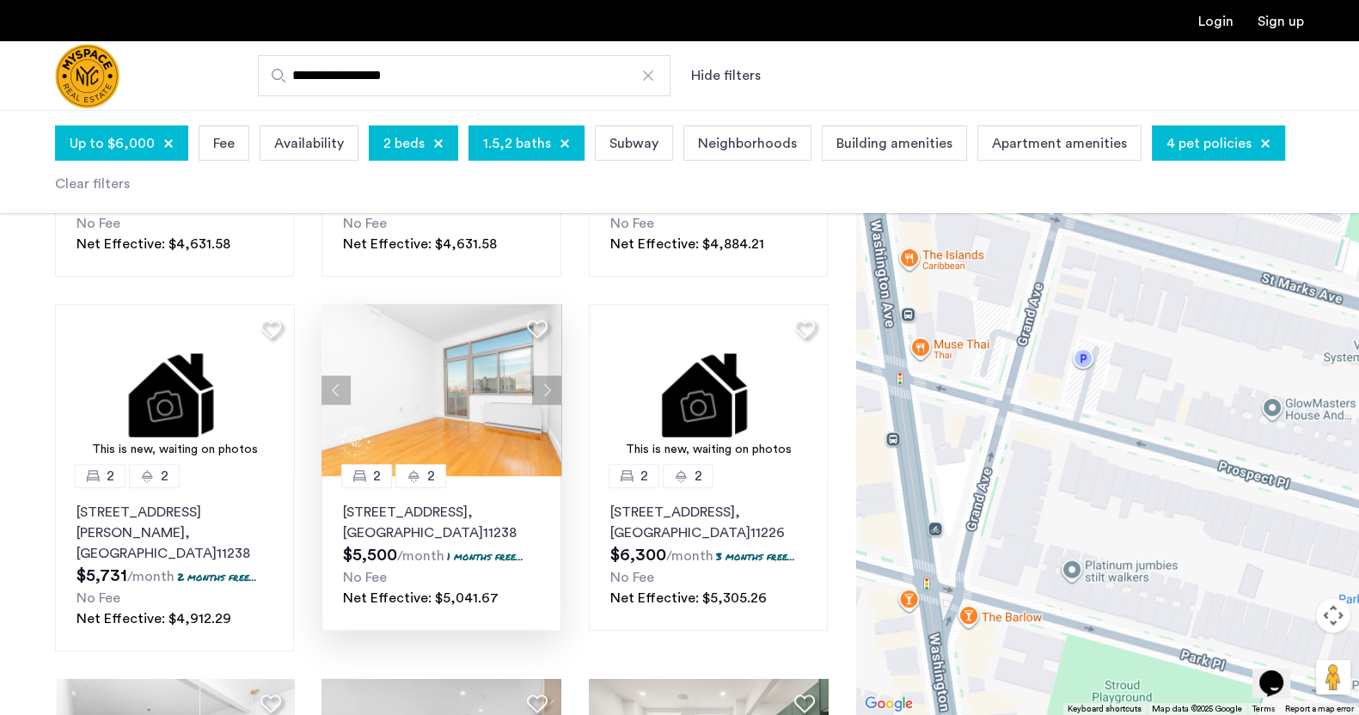
click at [1087, 571] on button "Map camera controls" at bounding box center [1333, 615] width 34 height 34
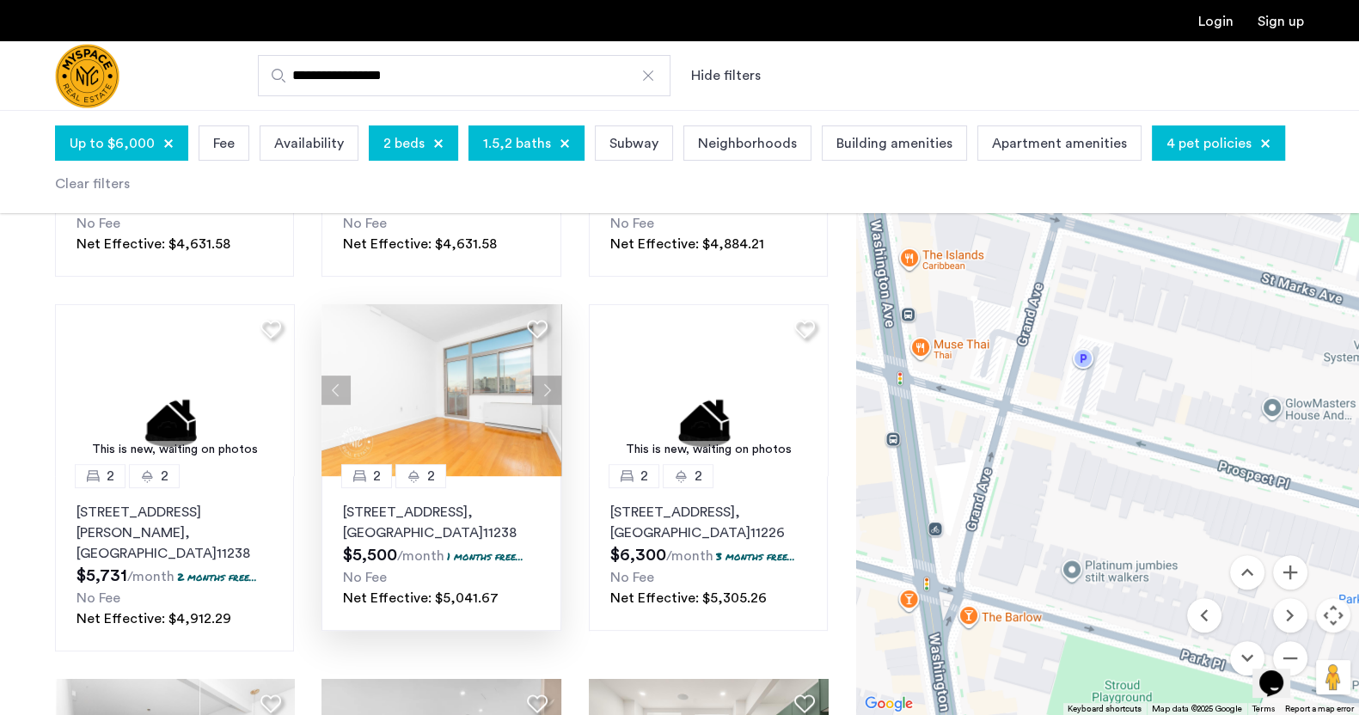
click at [1087, 571] on div "Opens Chat This icon Opens the chat window." at bounding box center [1280, 653] width 41 height 0
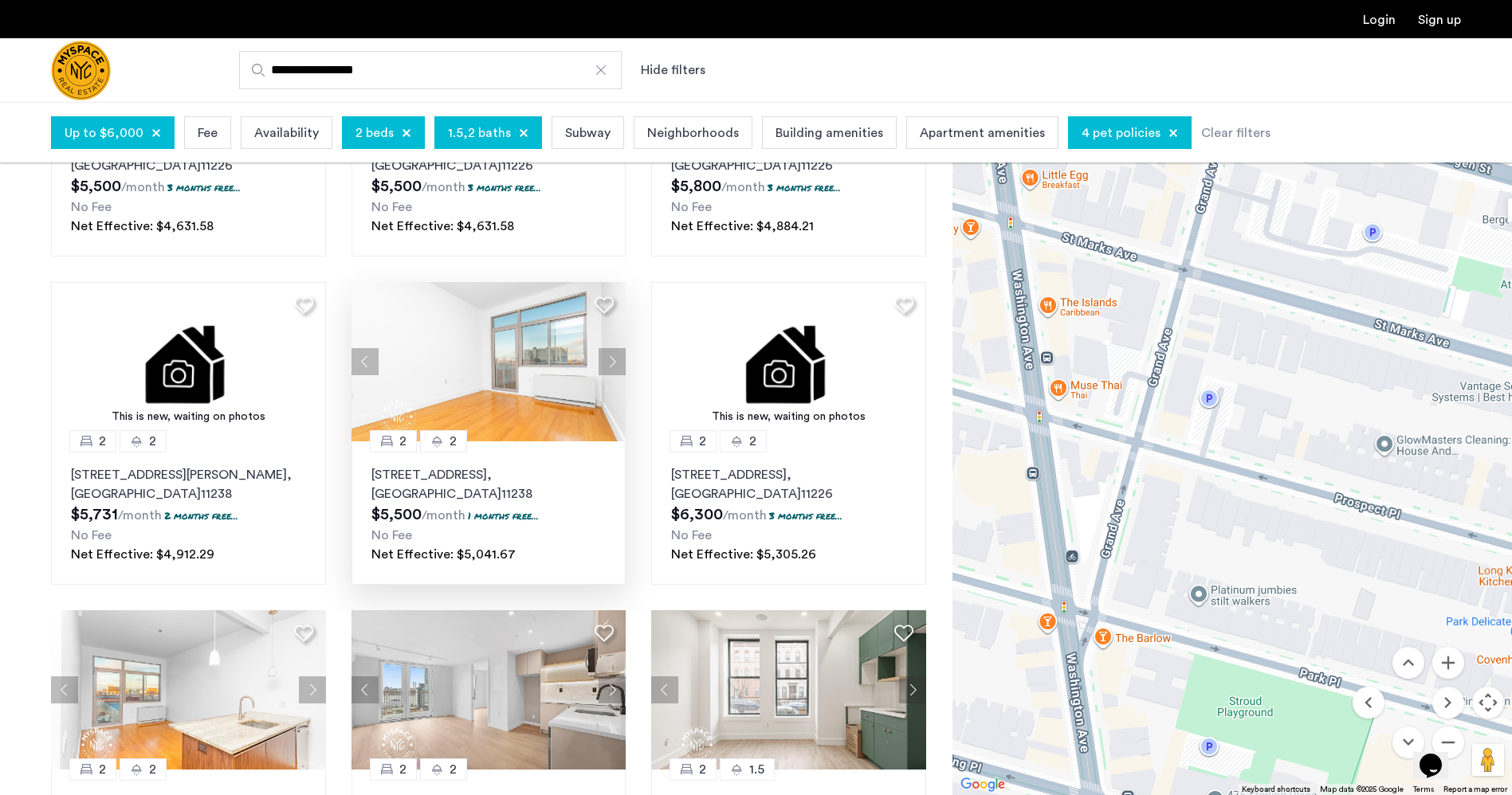
drag, startPoint x: 1241, startPoint y: 27, endPoint x: 1045, endPoint y: 44, distance: 196.7
click at [1008, 44] on div "**********" at bounding box center [756, 70] width 1512 height 65
click at [1008, 529] on div "Opens Chat This icon Opens the chat window." at bounding box center [1438, 738] width 38 height 0
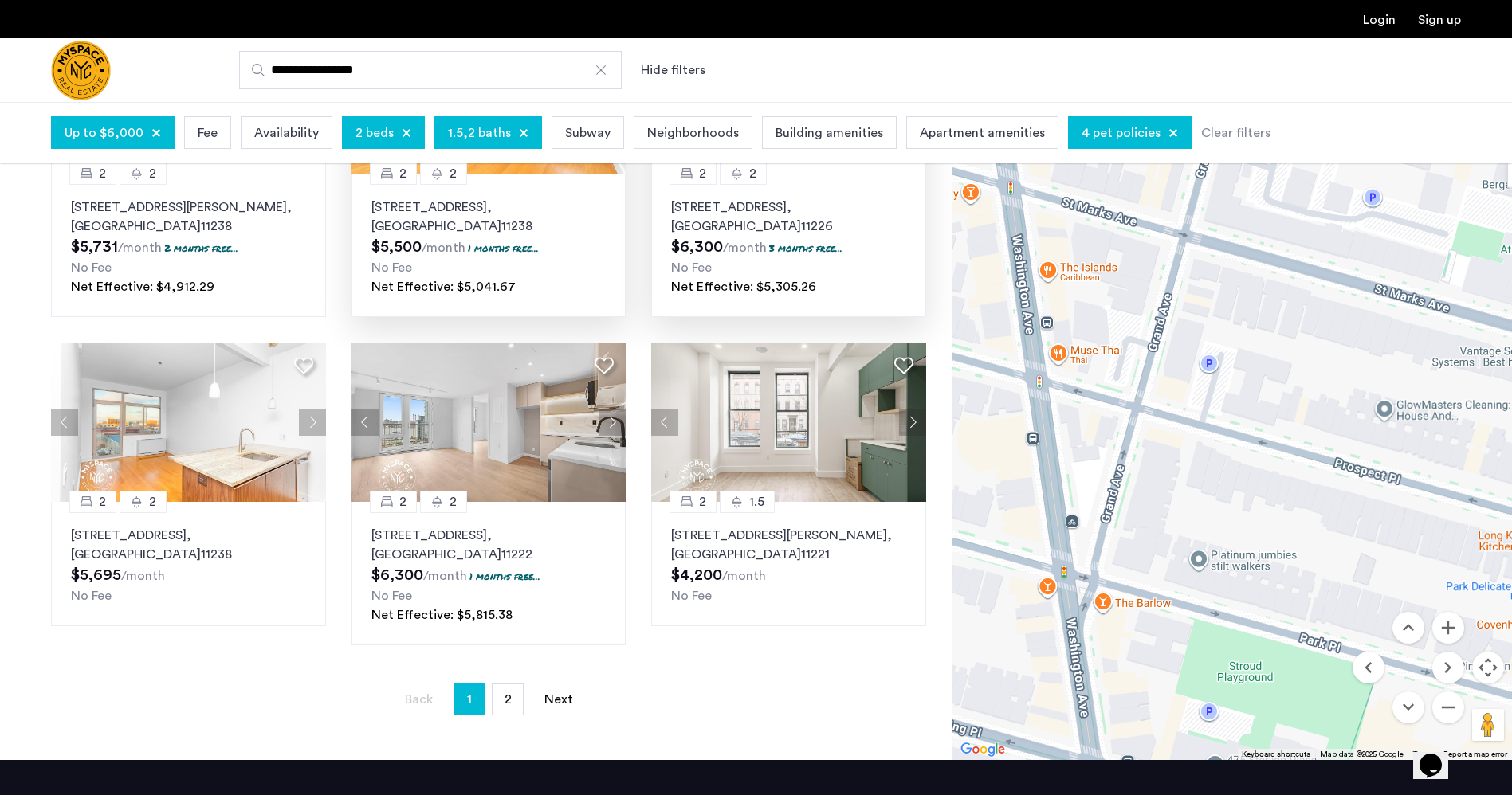
scroll to position [949, 0]
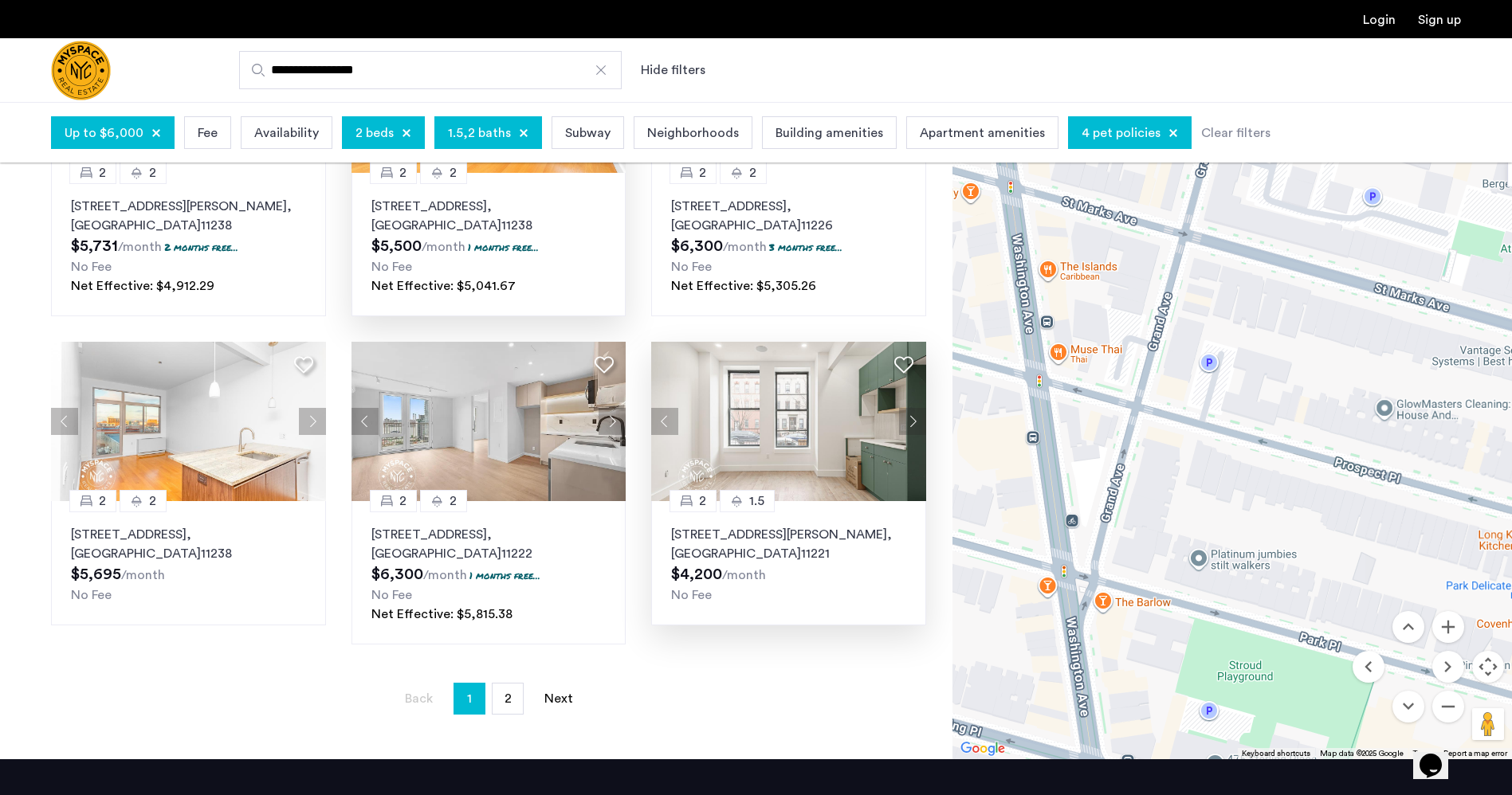
click at [794, 443] on img at bounding box center [788, 422] width 275 height 159
click at [239, 429] on img at bounding box center [188, 422] width 275 height 159
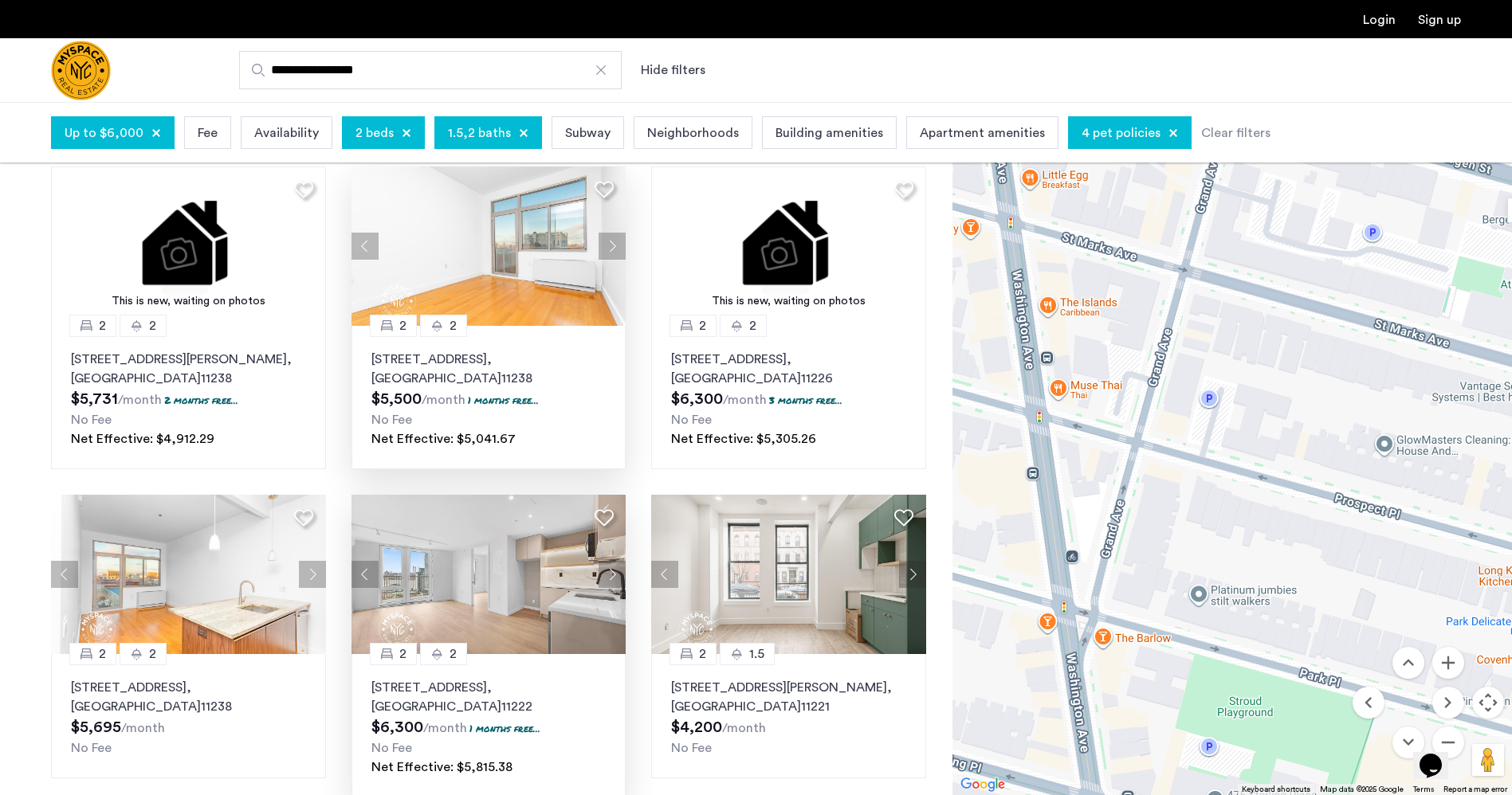
scroll to position [1144, 0]
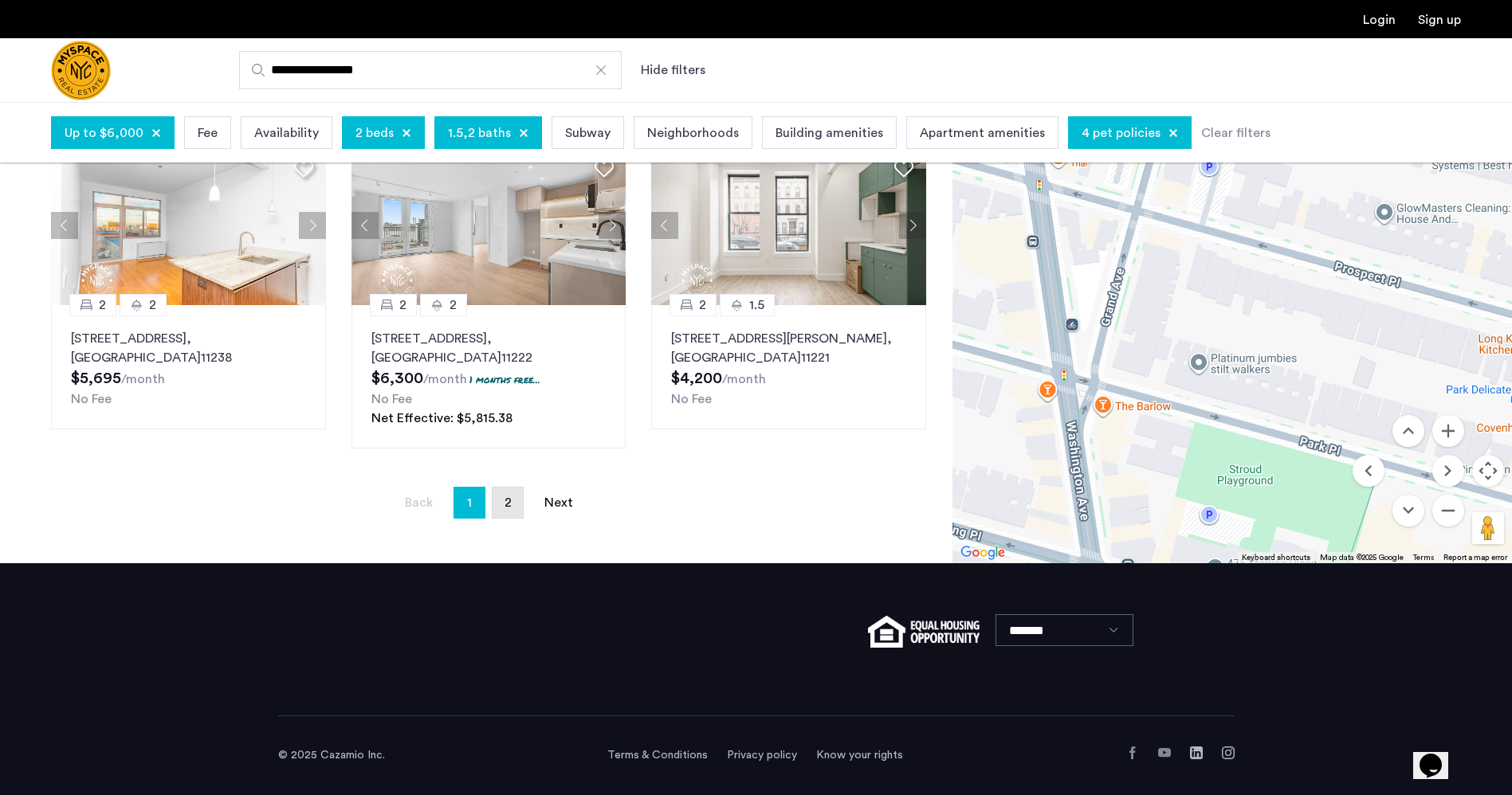
click at [509, 500] on span "2" at bounding box center [508, 503] width 7 height 13
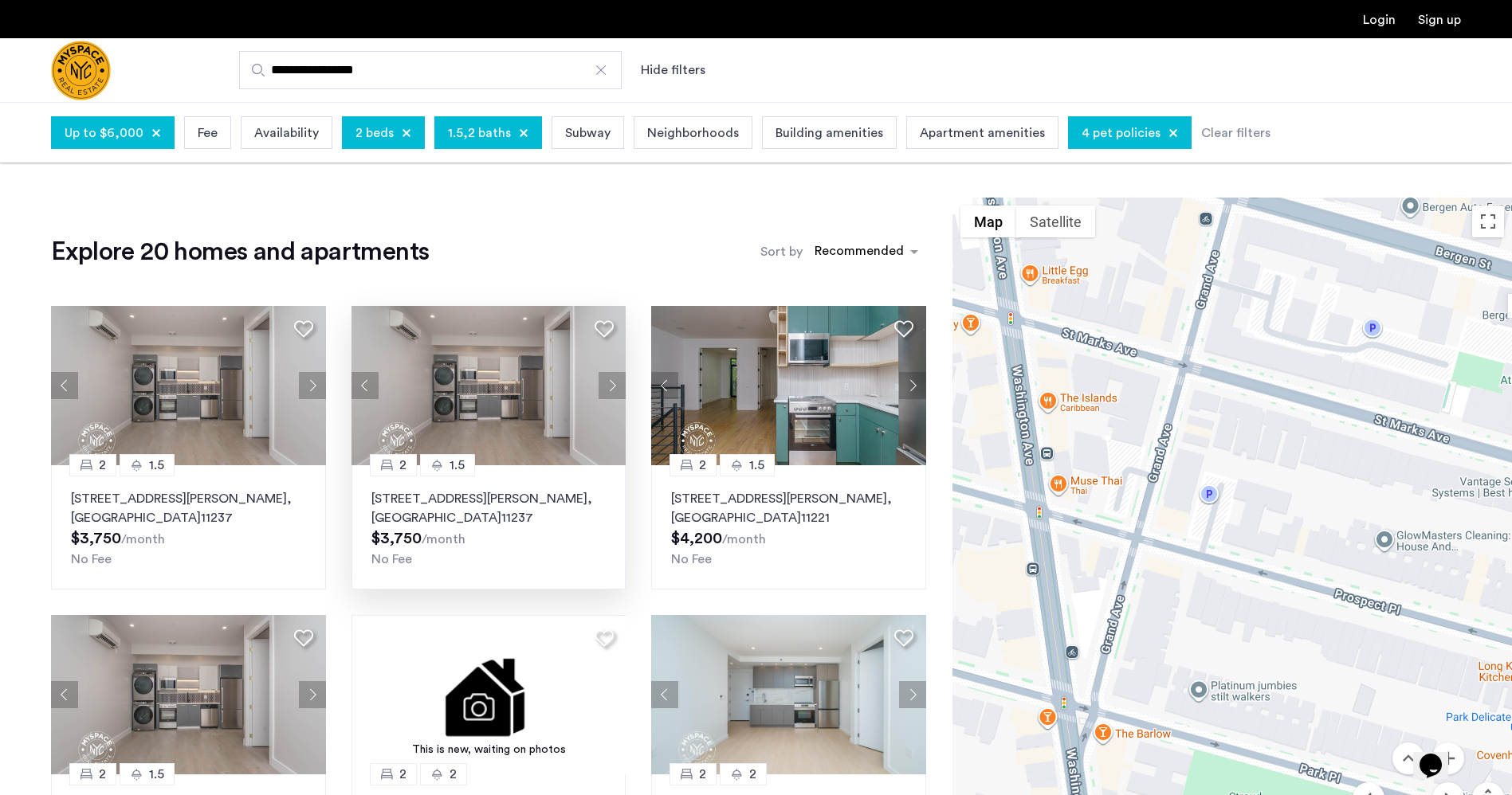
click at [480, 421] on img at bounding box center [489, 385] width 275 height 159
click at [696, 232] on div "Explore 20 homes and apartments Sort by Recommended 2 1.5 75 Wilson Avenue, Uni…" at bounding box center [476, 760] width 952 height 1125
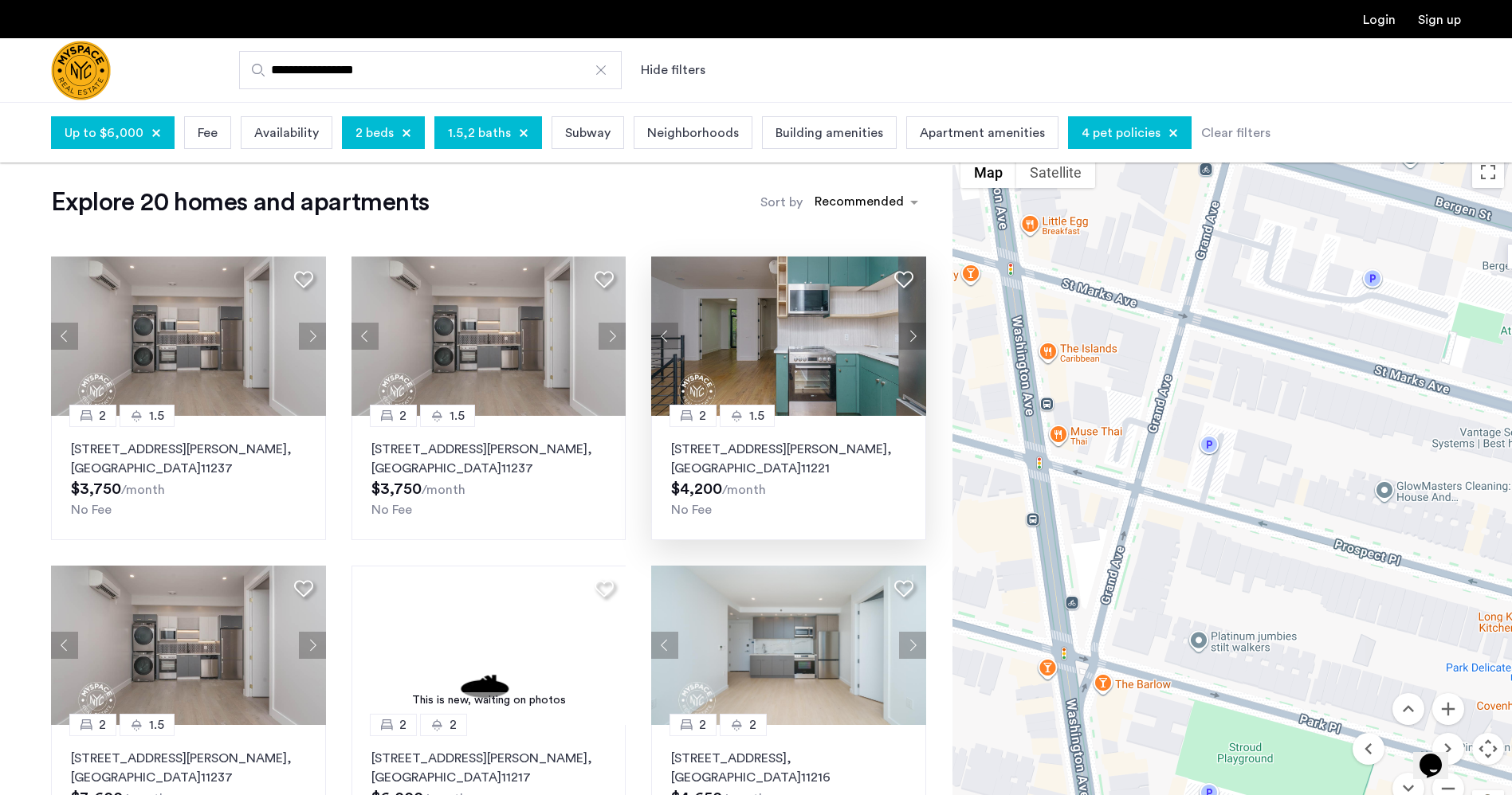
click at [755, 450] on p "1027 Putnam Avenue, Unit 1C, Brooklyn , NY 11221" at bounding box center [789, 459] width 235 height 38
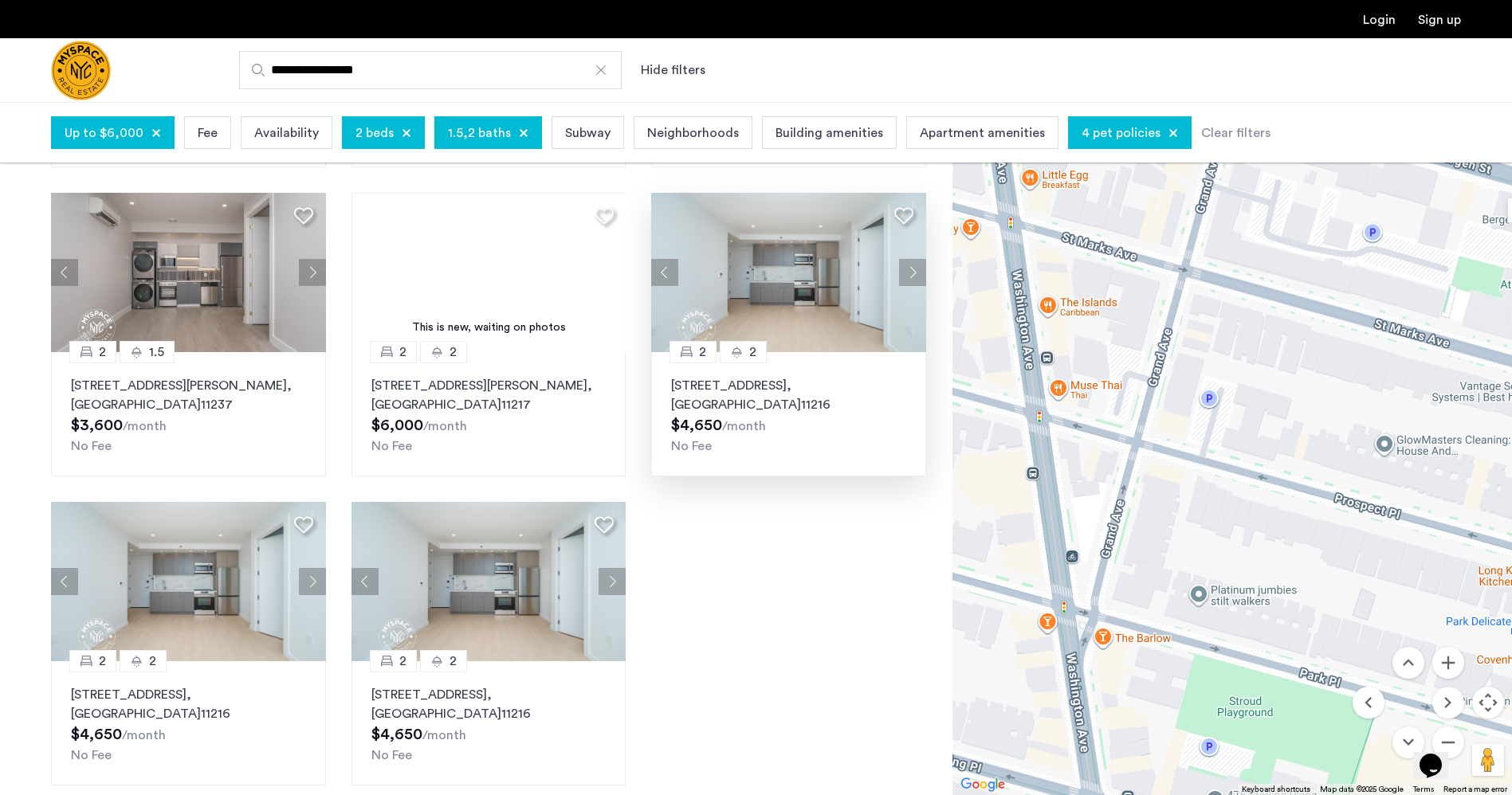
scroll to position [575, 0]
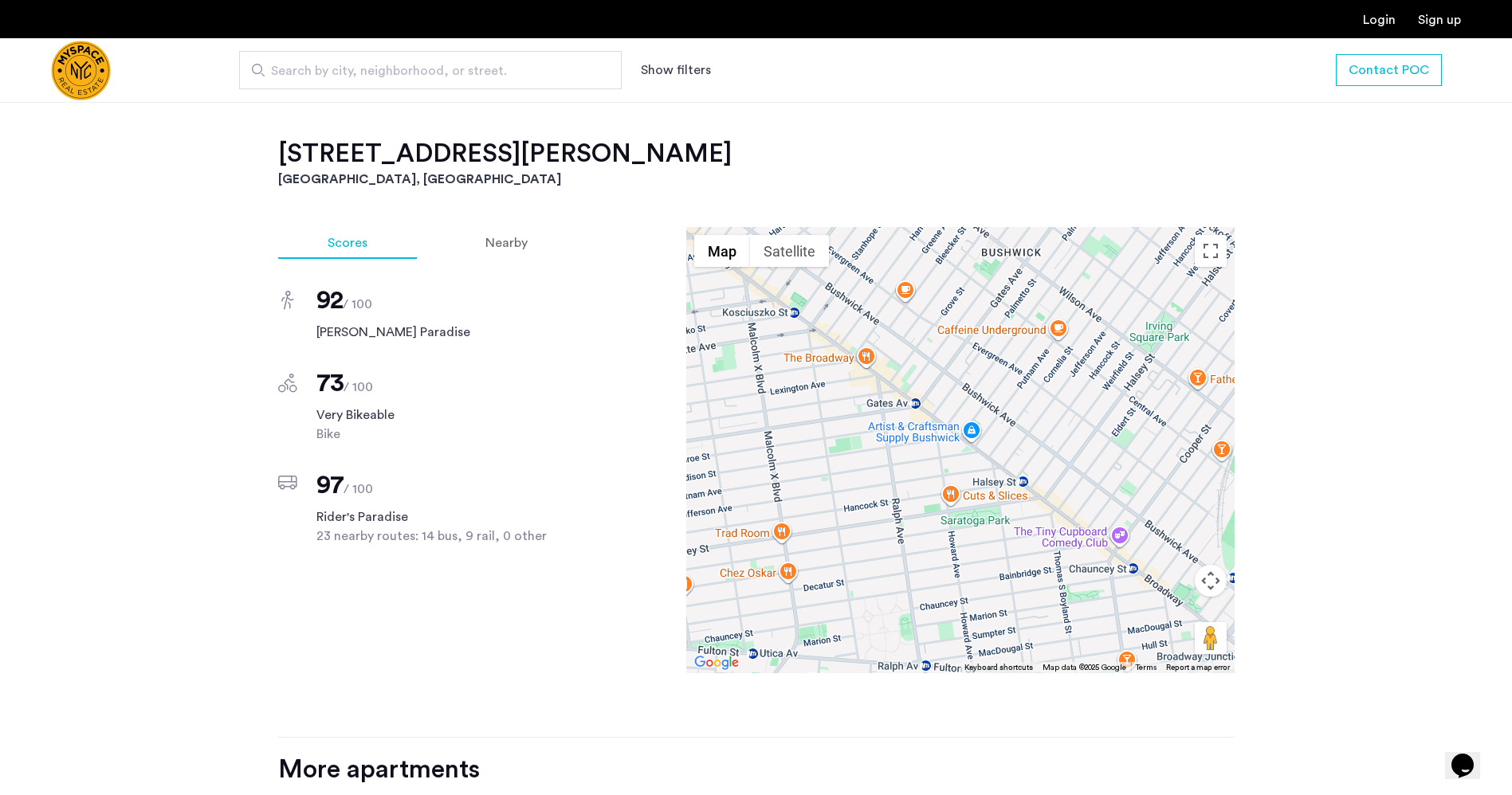
scroll to position [1121, 0]
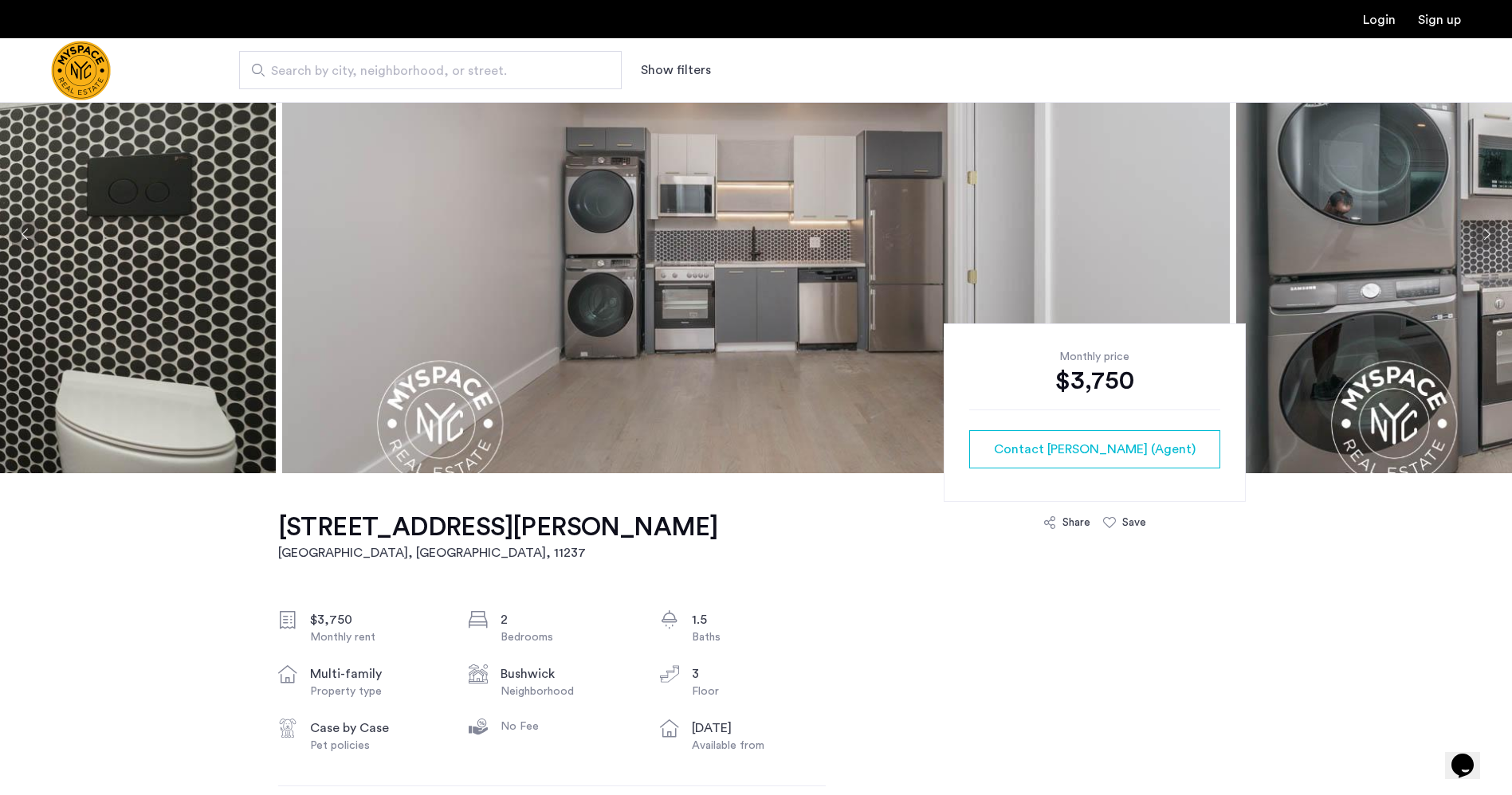
scroll to position [107, 0]
